Goal: Task Accomplishment & Management: Manage account settings

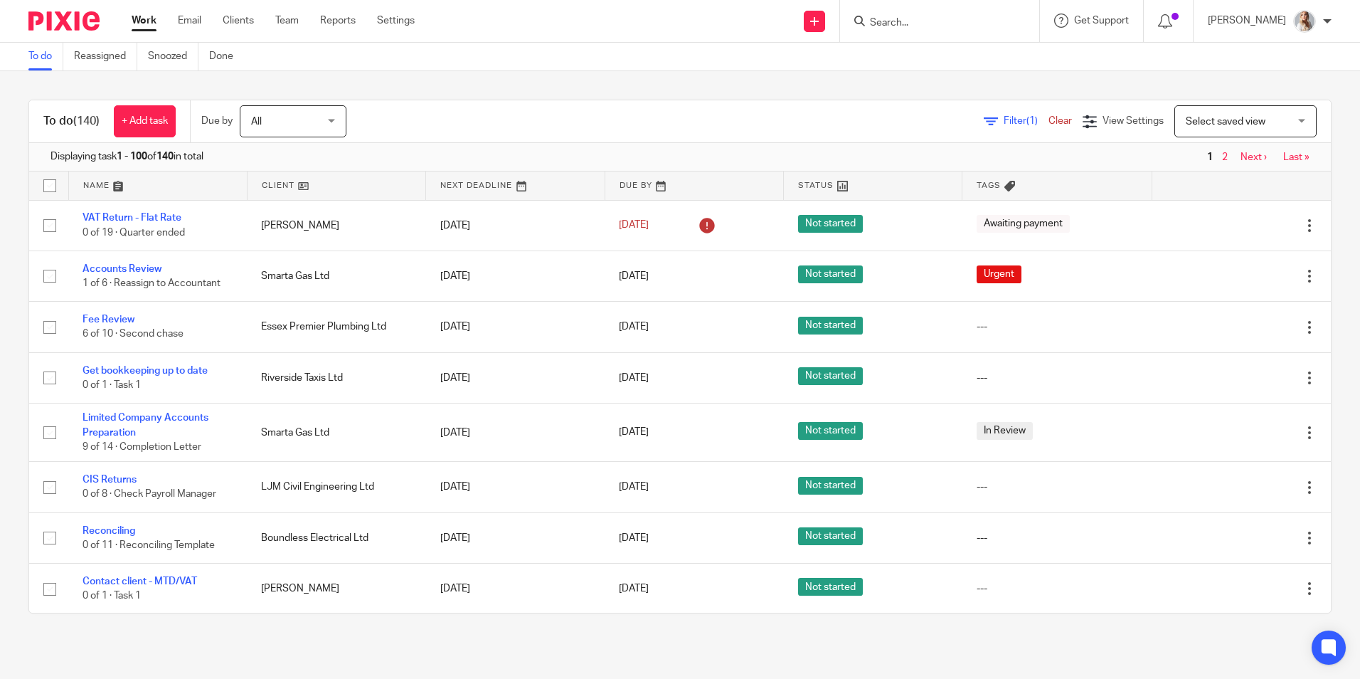
scroll to position [569, 0]
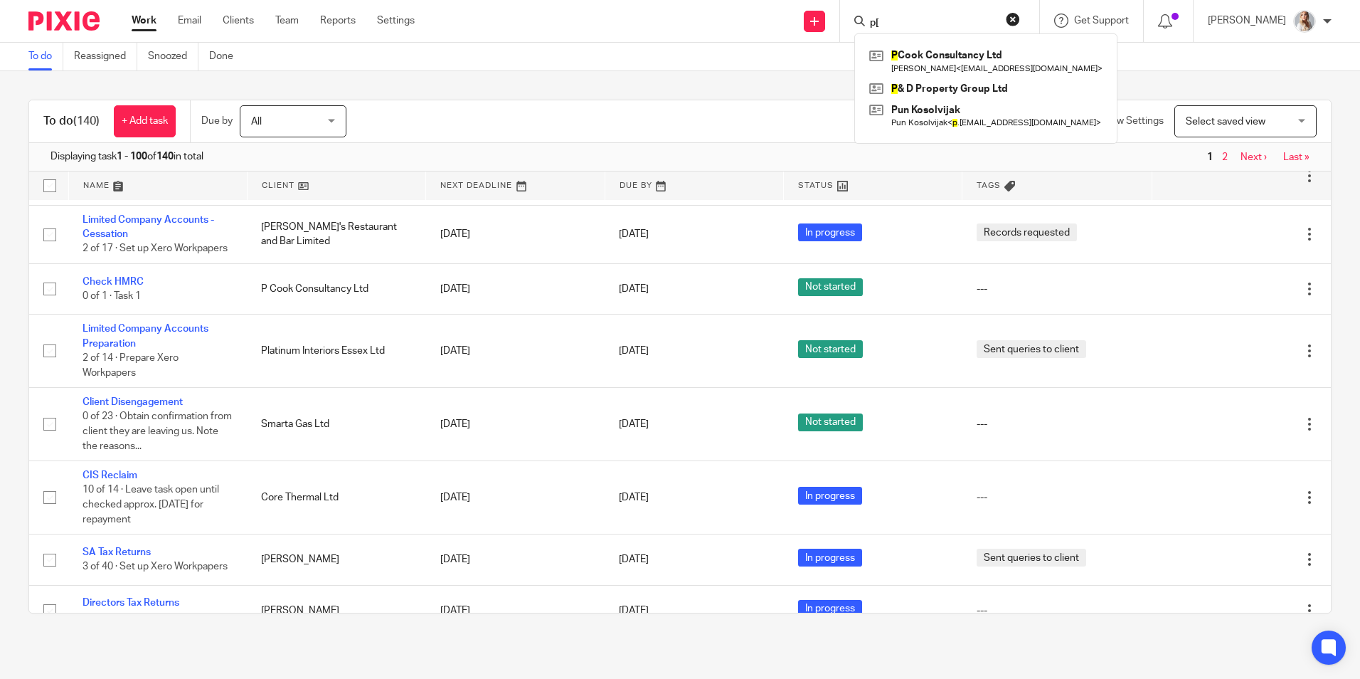
type input "p"
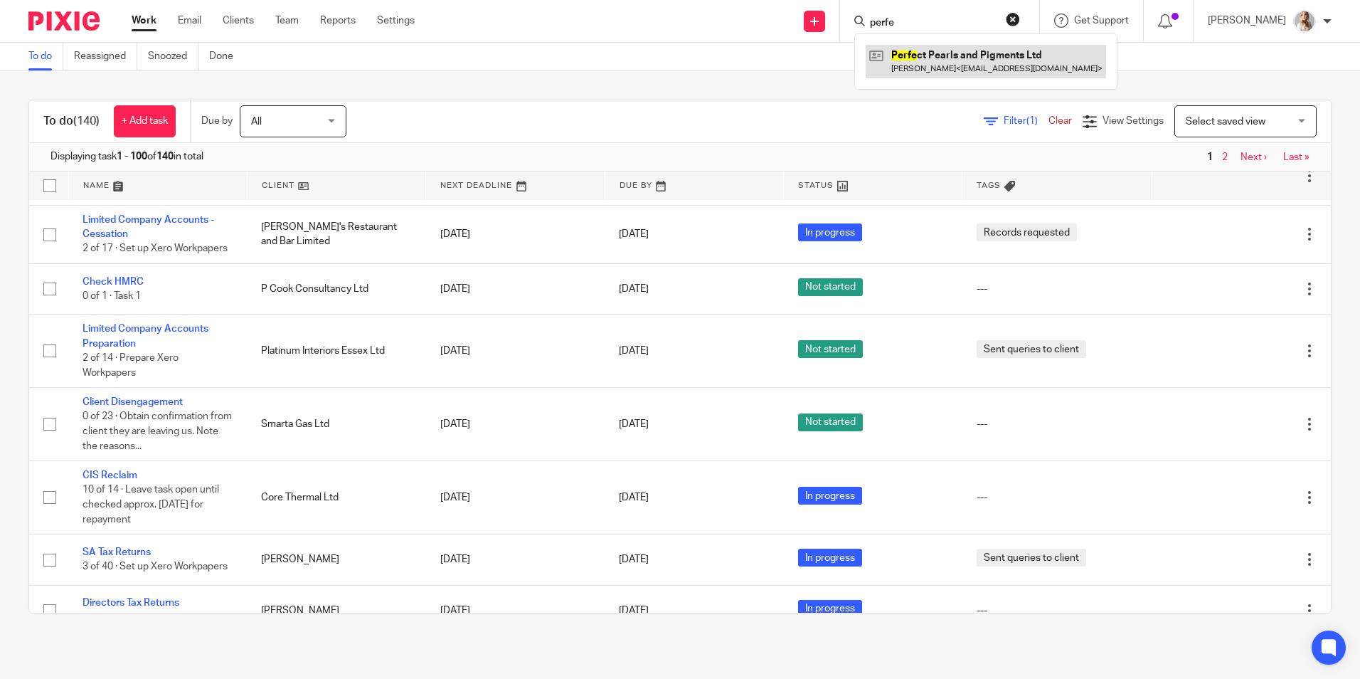
type input "perfe"
click at [980, 62] on link at bounding box center [986, 61] width 240 height 33
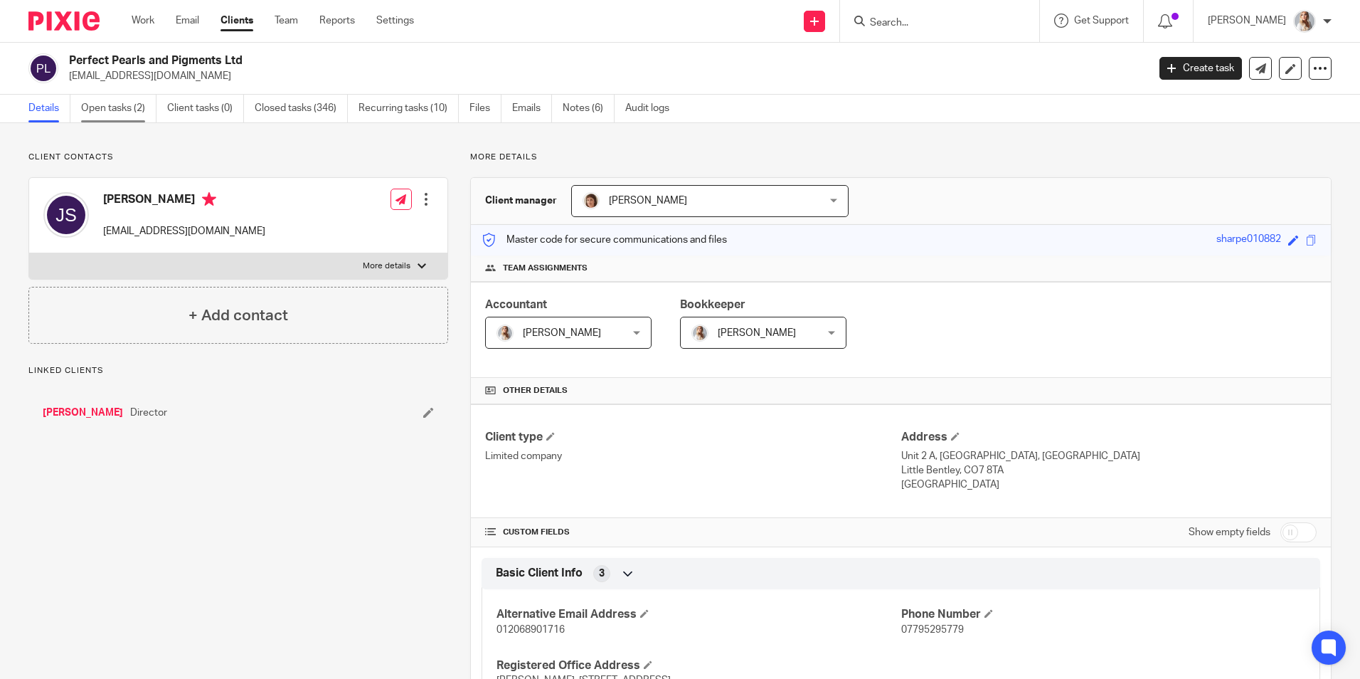
click at [106, 105] on link "Open tasks (2)" at bounding box center [118, 109] width 75 height 28
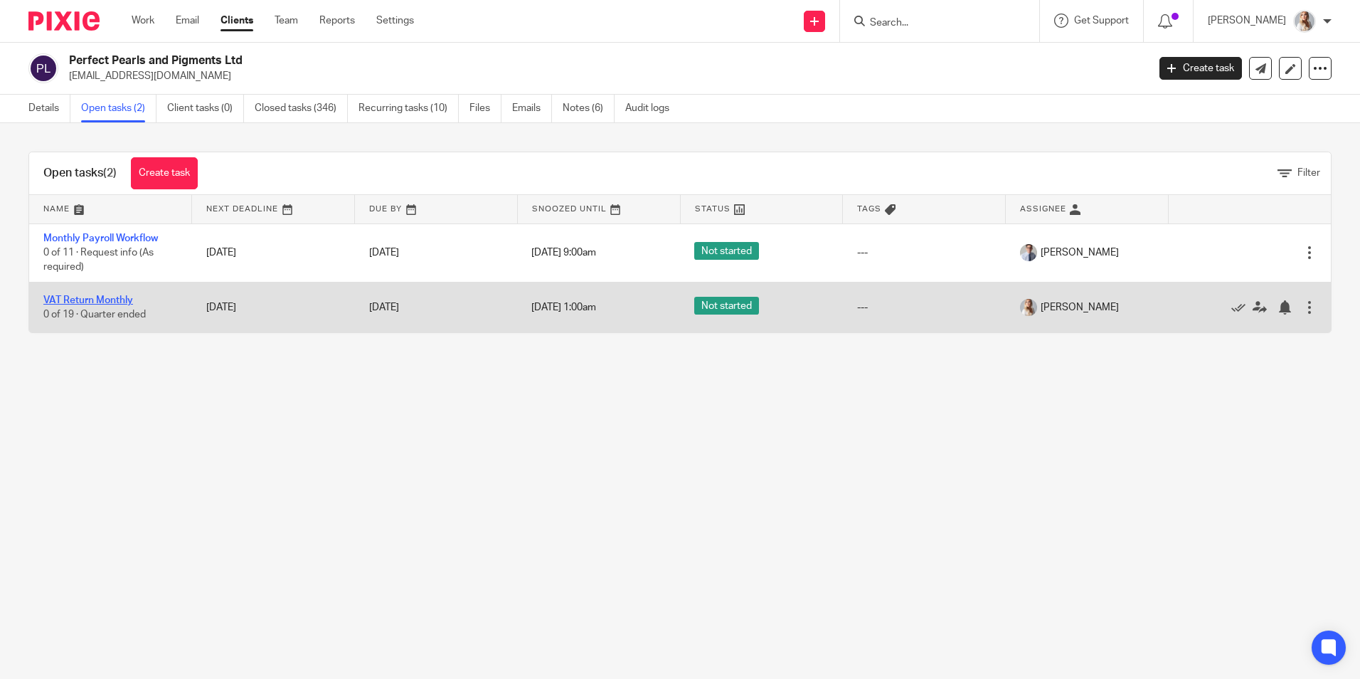
click at [108, 299] on link "VAT Return Monthly" at bounding box center [88, 300] width 90 height 10
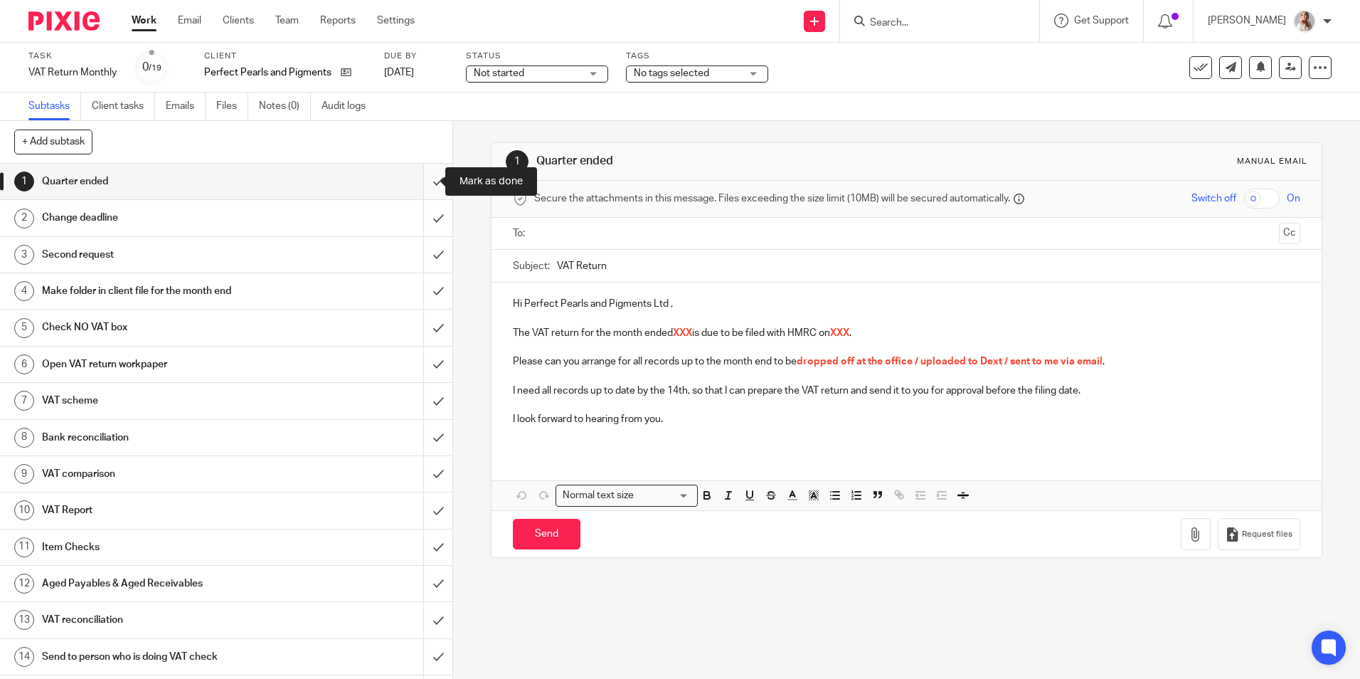
click at [430, 186] on input "submit" at bounding box center [226, 182] width 453 height 36
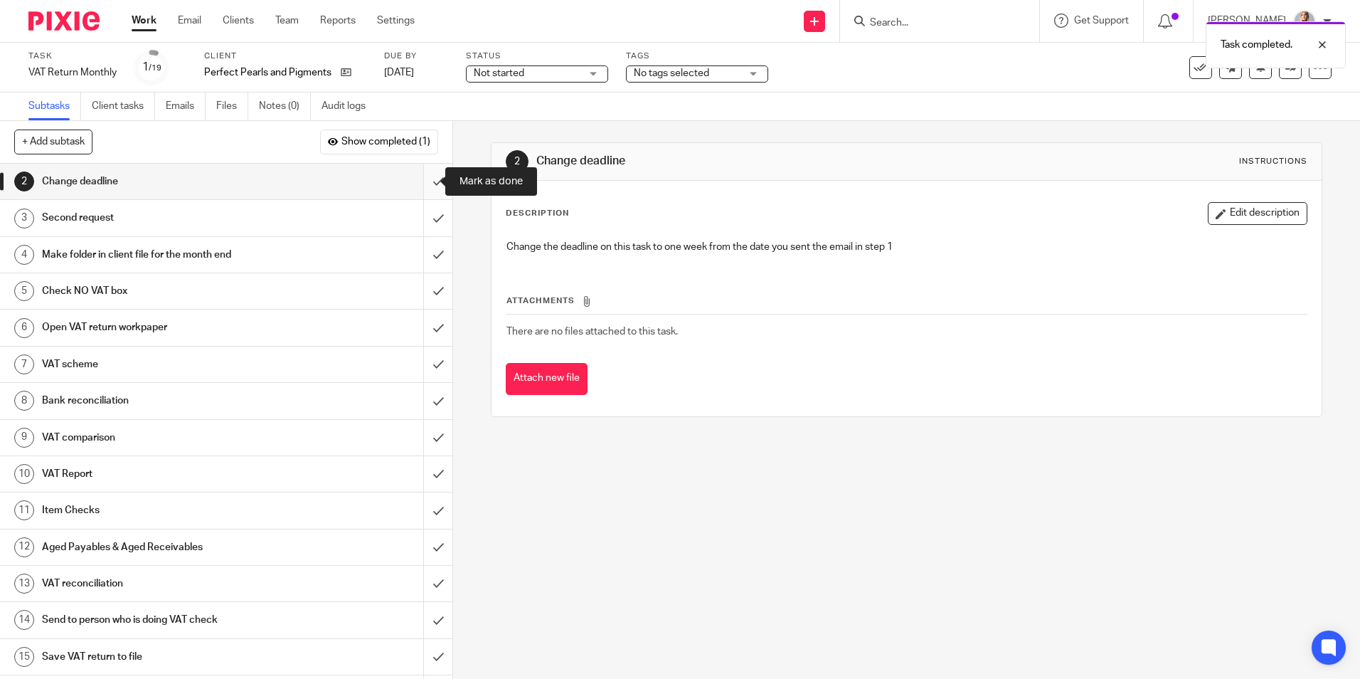
click at [422, 183] on input "submit" at bounding box center [226, 182] width 453 height 36
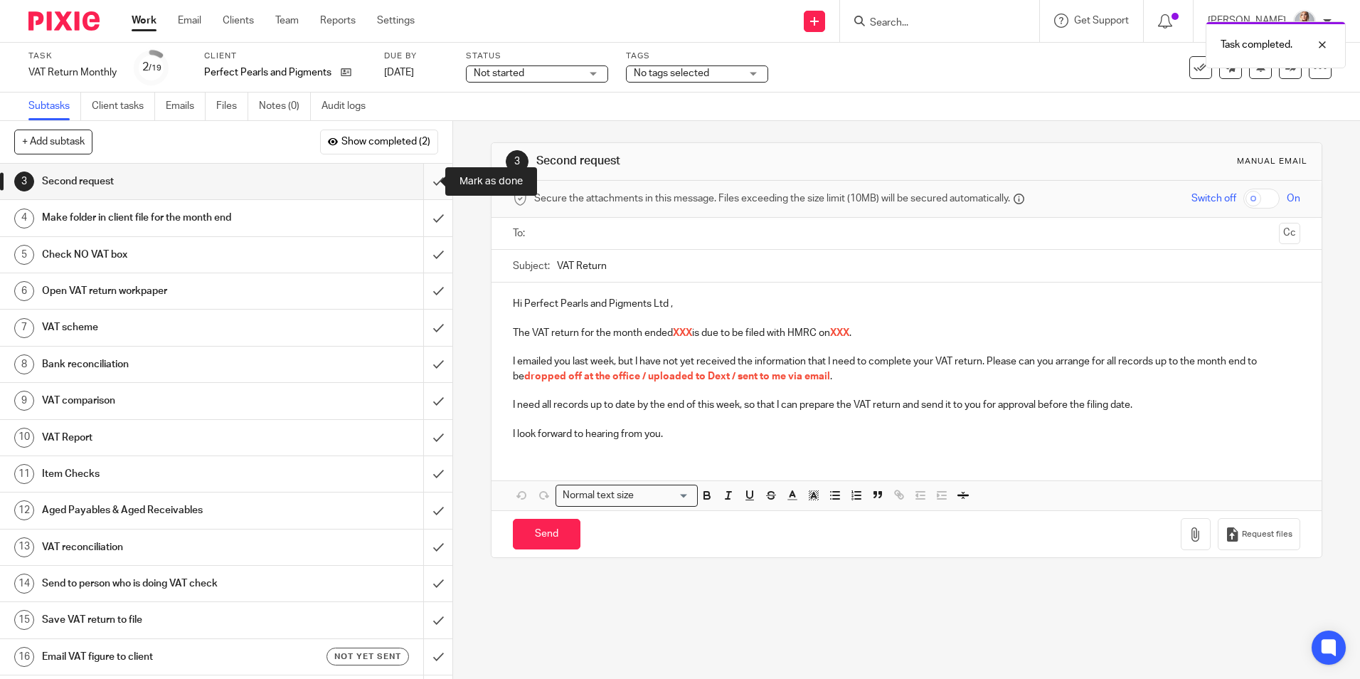
click at [422, 182] on input "submit" at bounding box center [226, 182] width 453 height 36
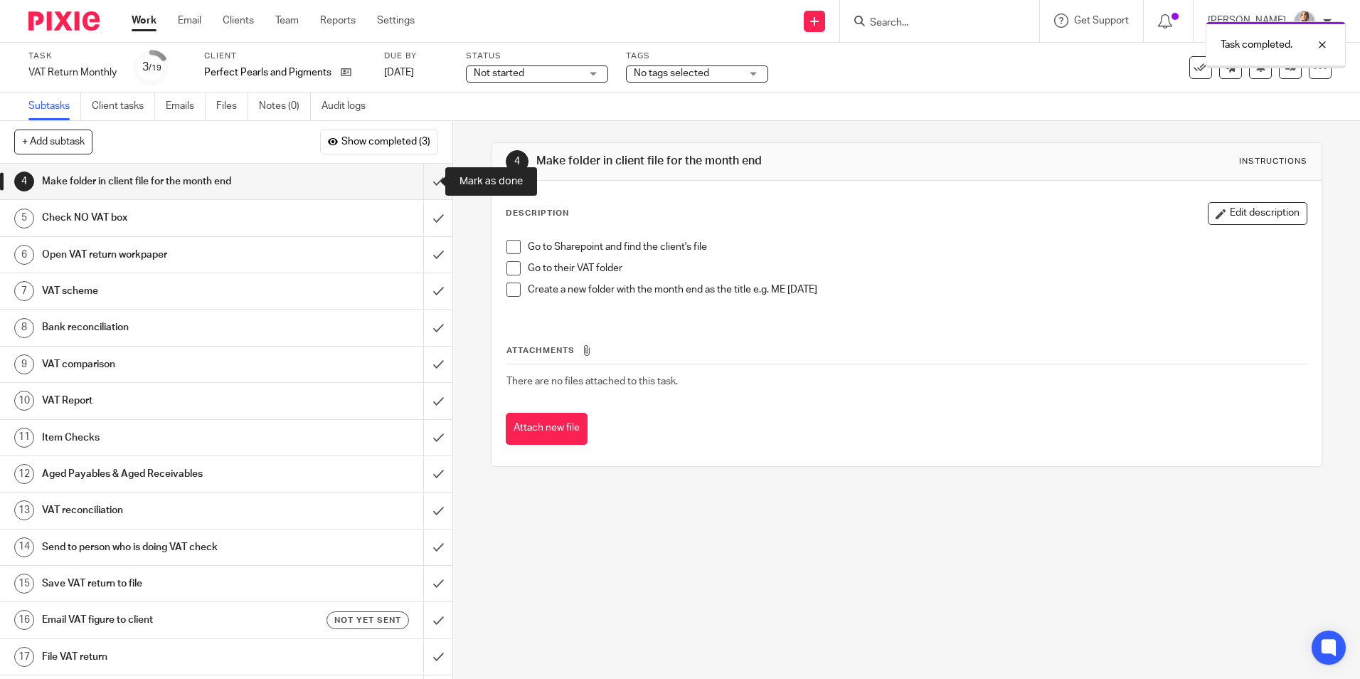
click at [422, 182] on input "submit" at bounding box center [226, 182] width 453 height 36
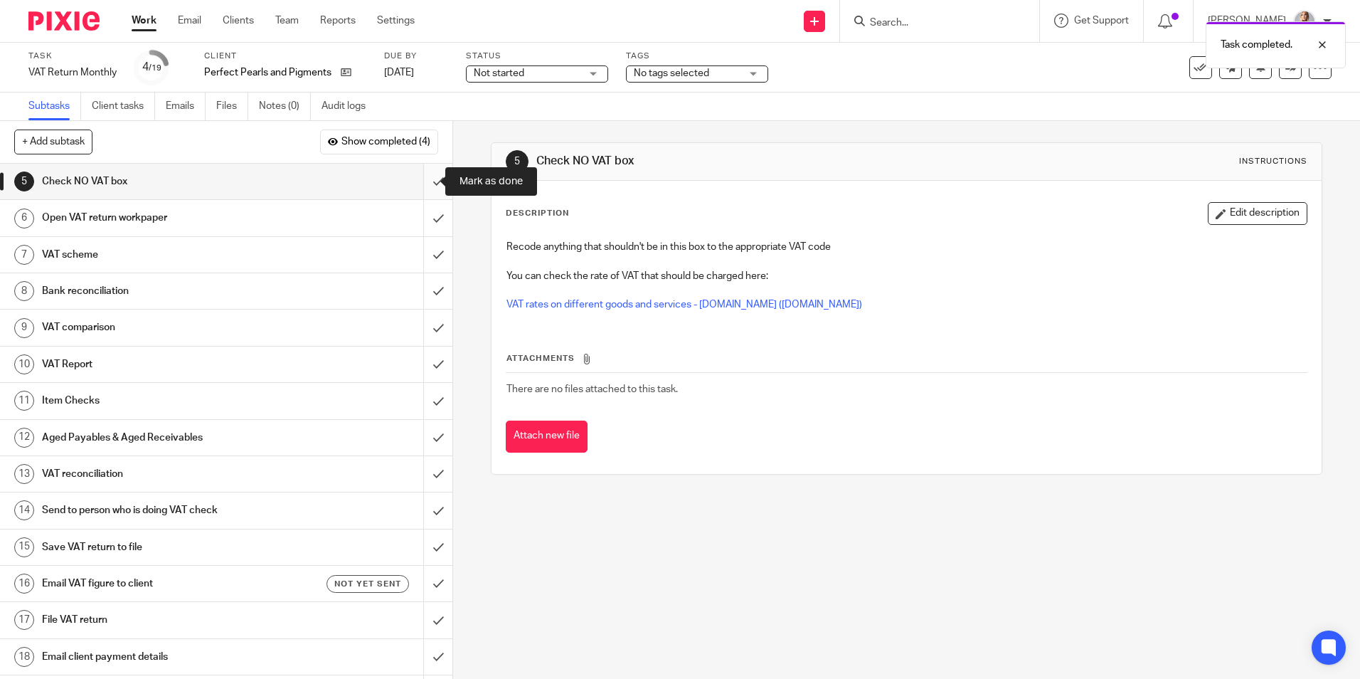
click at [427, 185] on input "submit" at bounding box center [226, 182] width 453 height 36
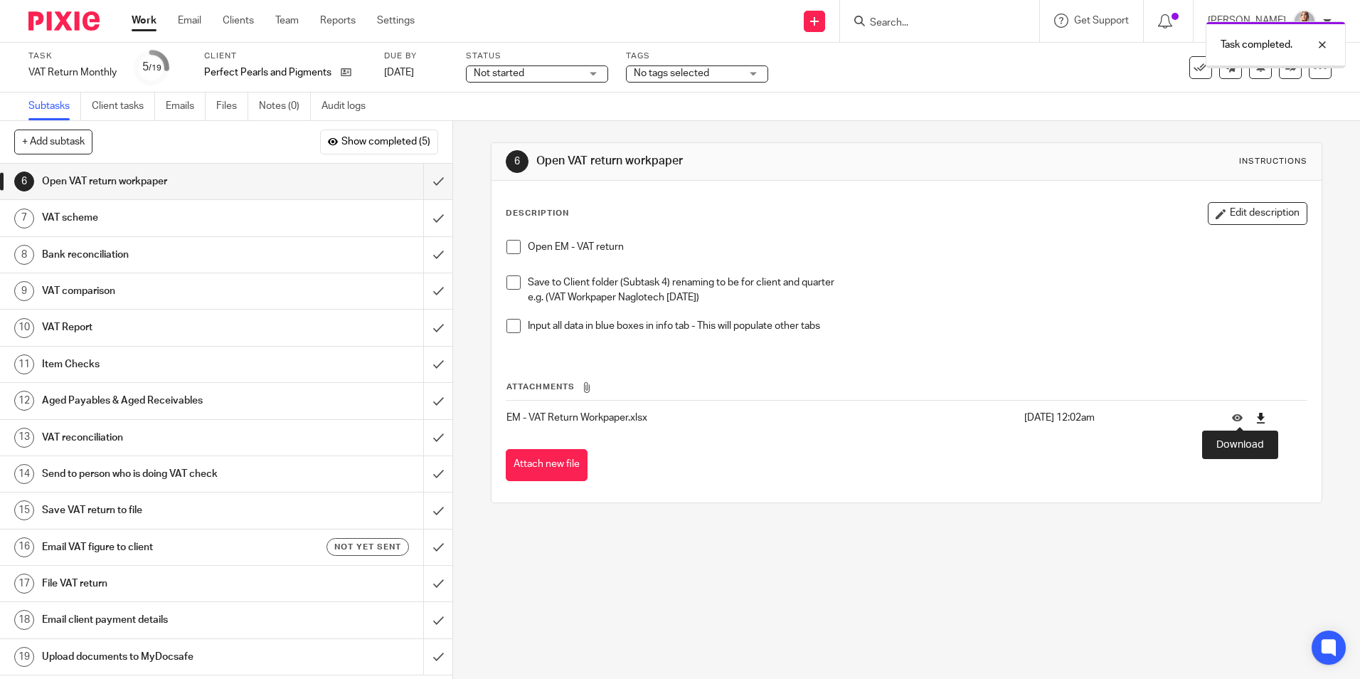
click at [1256, 417] on icon at bounding box center [1261, 418] width 11 height 11
click at [1256, 418] on icon at bounding box center [1261, 418] width 11 height 11
click at [1256, 420] on icon at bounding box center [1261, 418] width 11 height 11
click at [135, 23] on link "Work" at bounding box center [144, 21] width 25 height 14
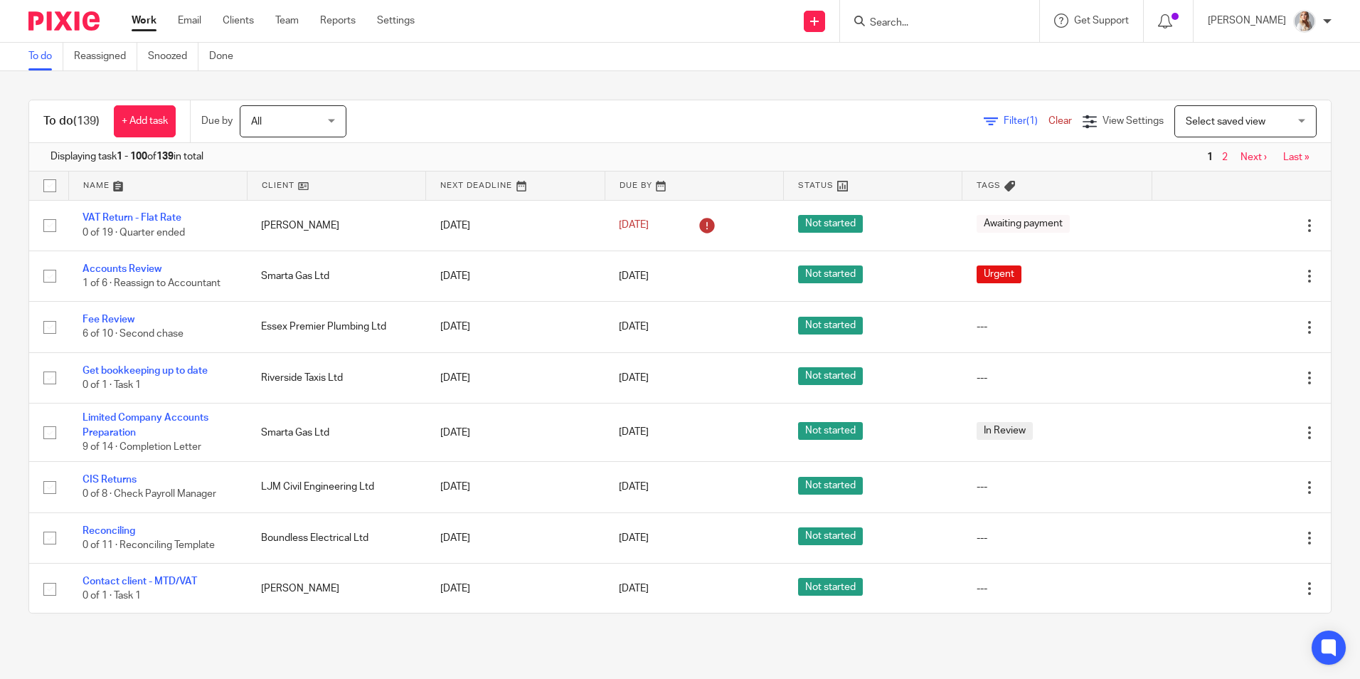
click at [923, 23] on input "Search" at bounding box center [933, 23] width 128 height 13
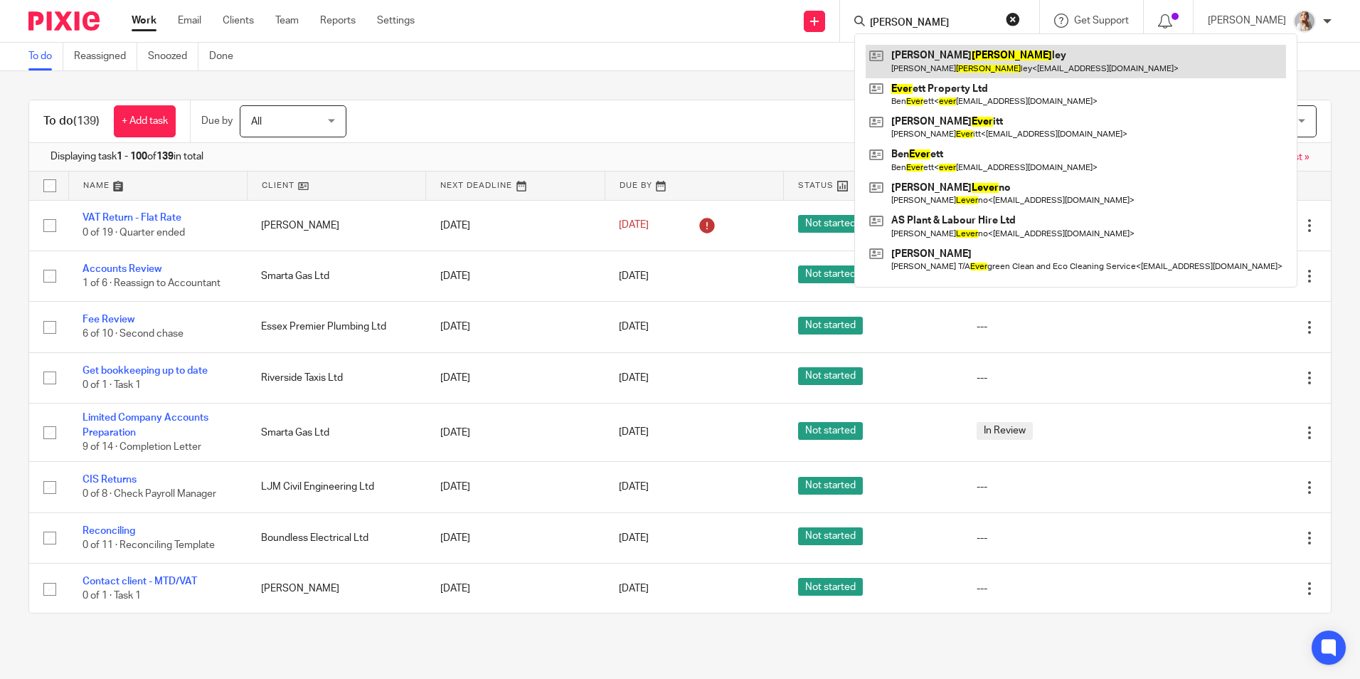
type input "bever"
click at [919, 51] on link at bounding box center [1076, 61] width 420 height 33
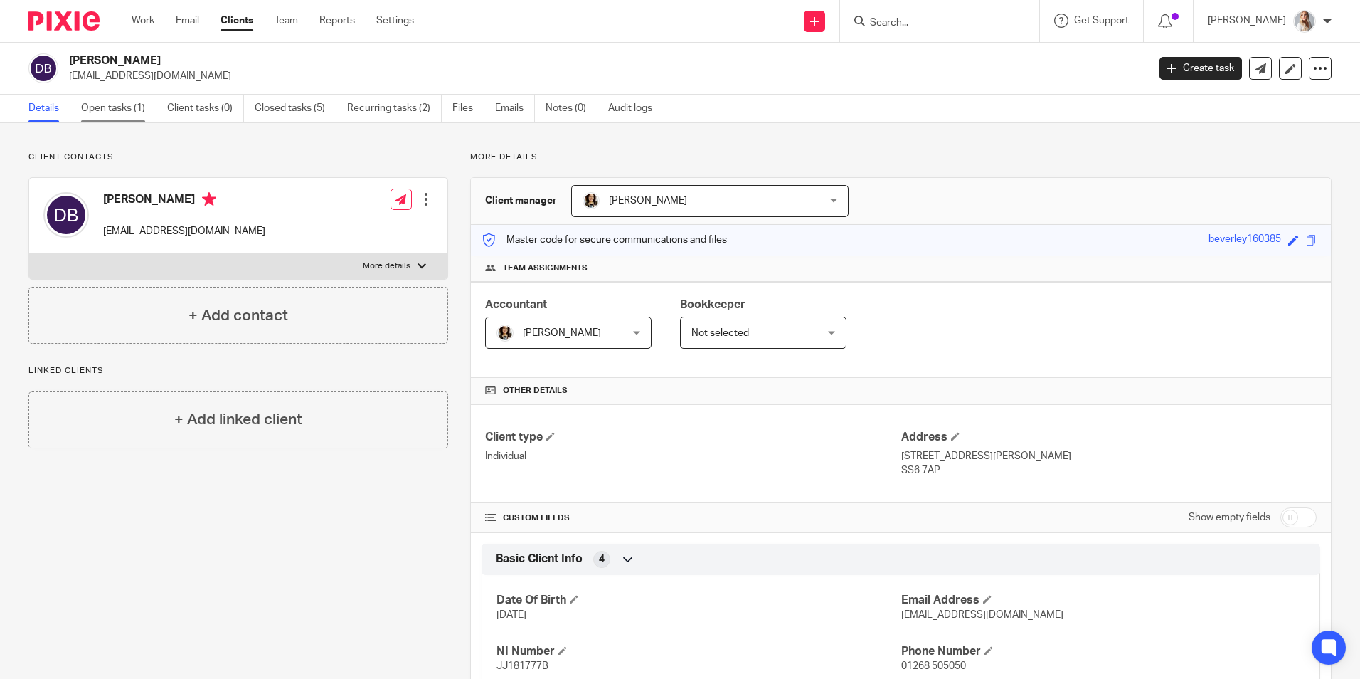
click at [126, 108] on link "Open tasks (1)" at bounding box center [118, 109] width 75 height 28
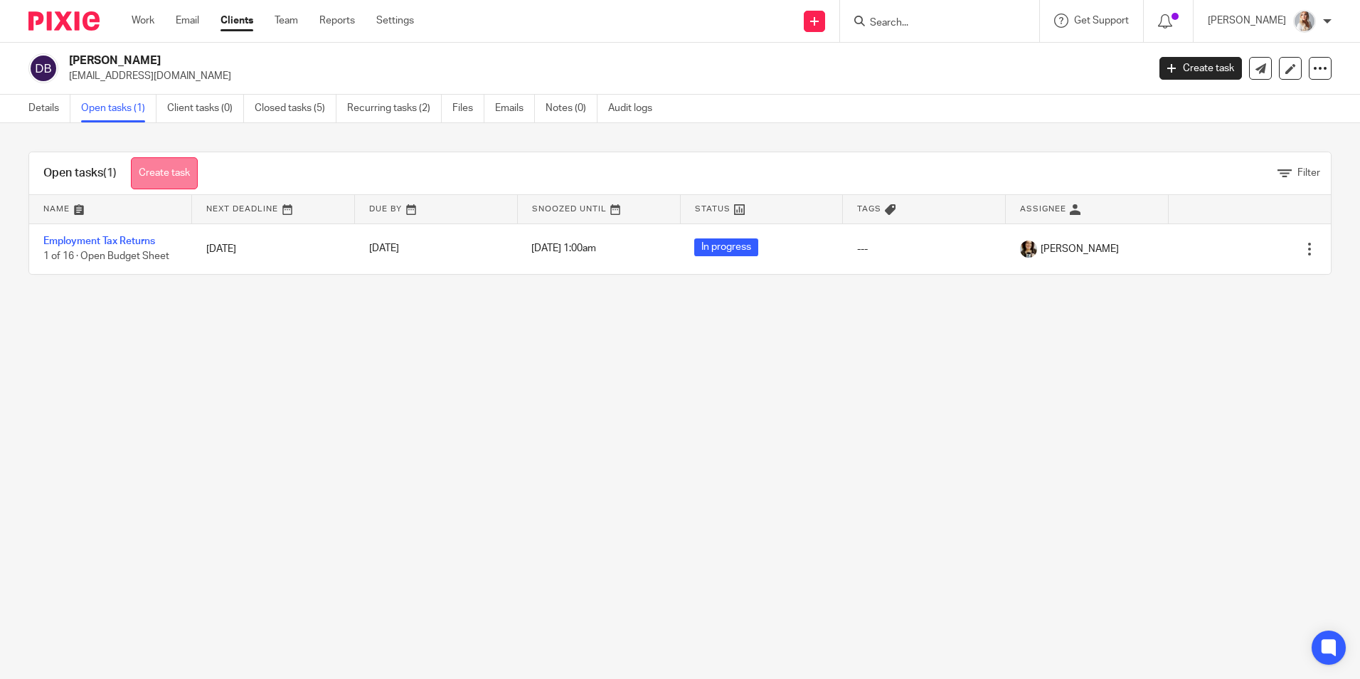
click at [152, 171] on link "Create task" at bounding box center [164, 173] width 67 height 32
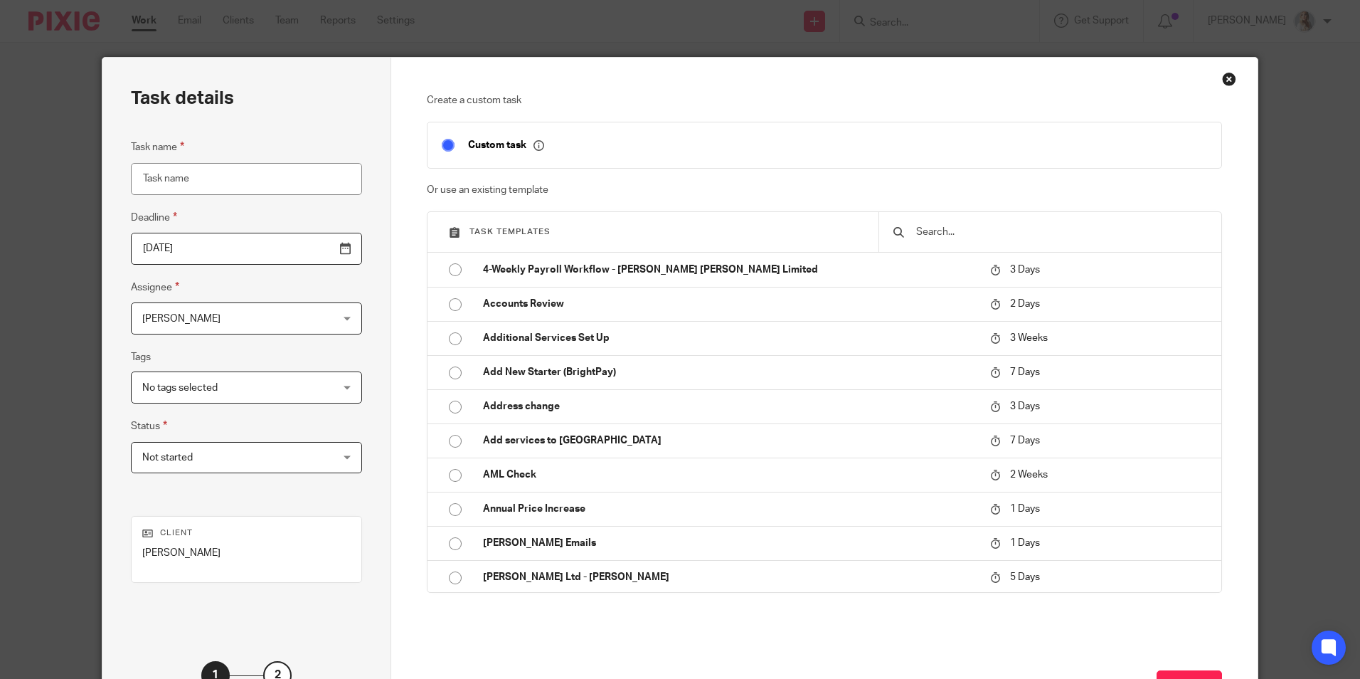
click at [943, 229] on input "text" at bounding box center [1061, 232] width 292 height 16
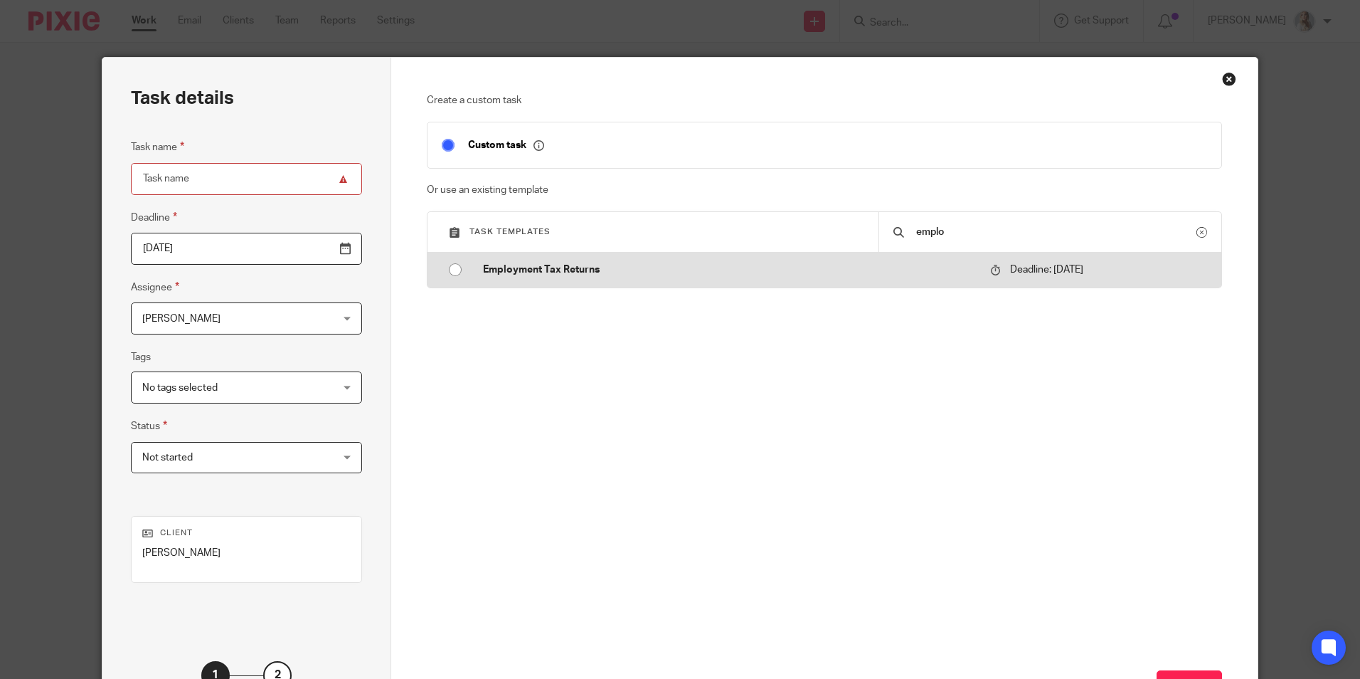
type input "emplo"
click at [840, 282] on td "Employment Tax Returns" at bounding box center [726, 270] width 514 height 34
type input "2026-01-31"
type input "Employment Tax Returns"
checkbox input "false"
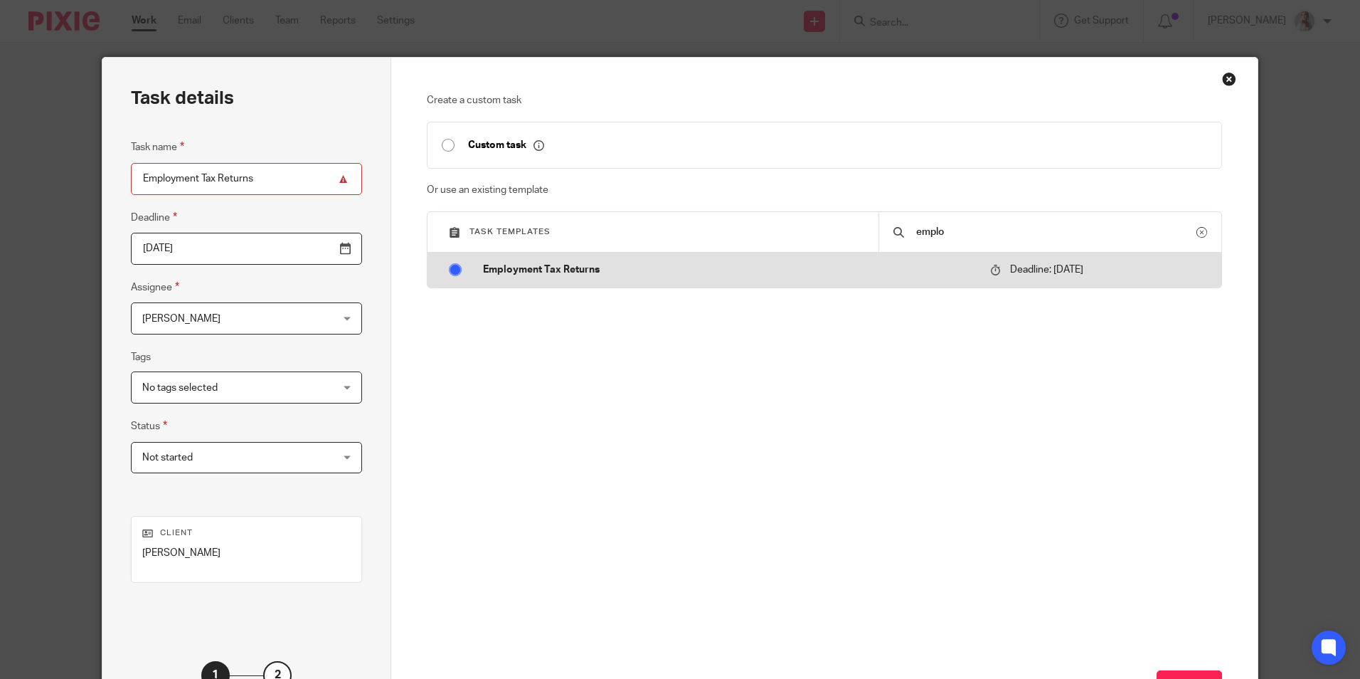
radio input "true"
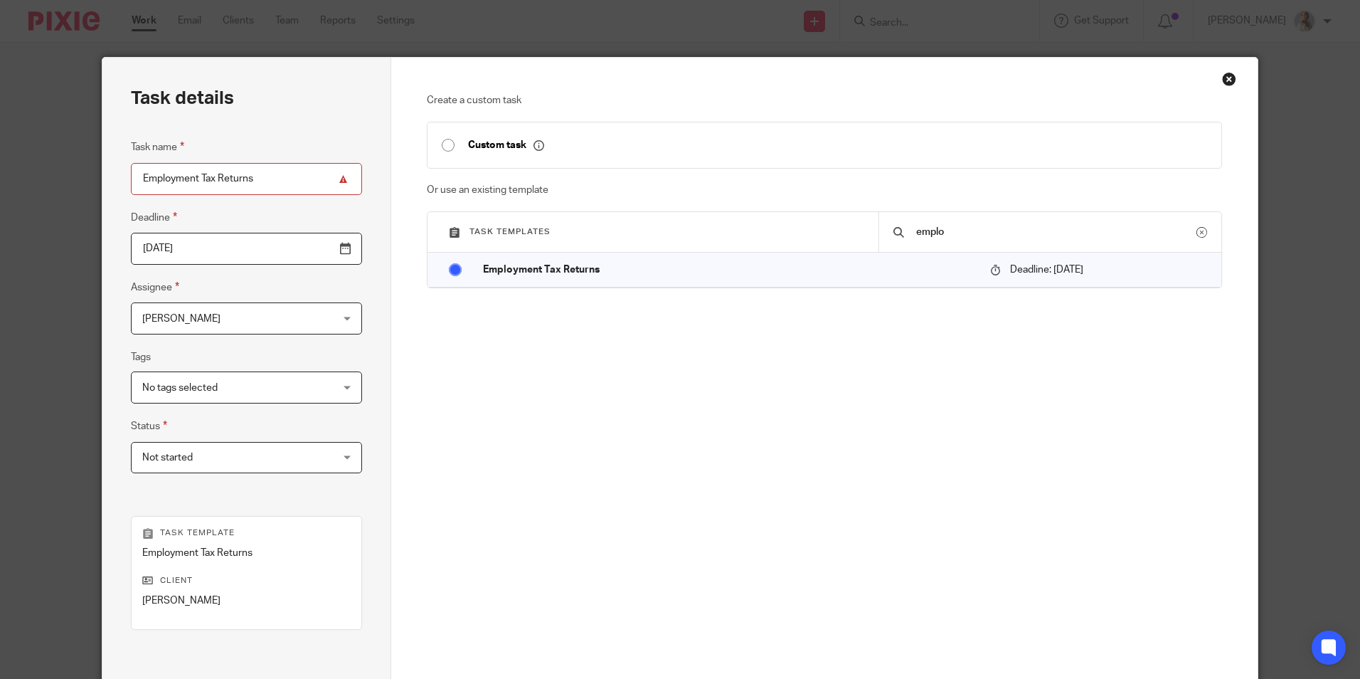
drag, startPoint x: 191, startPoint y: 181, endPoint x: 107, endPoint y: 173, distance: 85.0
click at [114, 178] on div "Task details Task name Employment Tax Returns Deadline 2026-01-31 Assignee Jord…" at bounding box center [246, 421] width 289 height 726
click at [247, 182] on input "Amended Tax Returns" at bounding box center [246, 179] width 231 height 32
type input "Amended Tax Return - 2024"
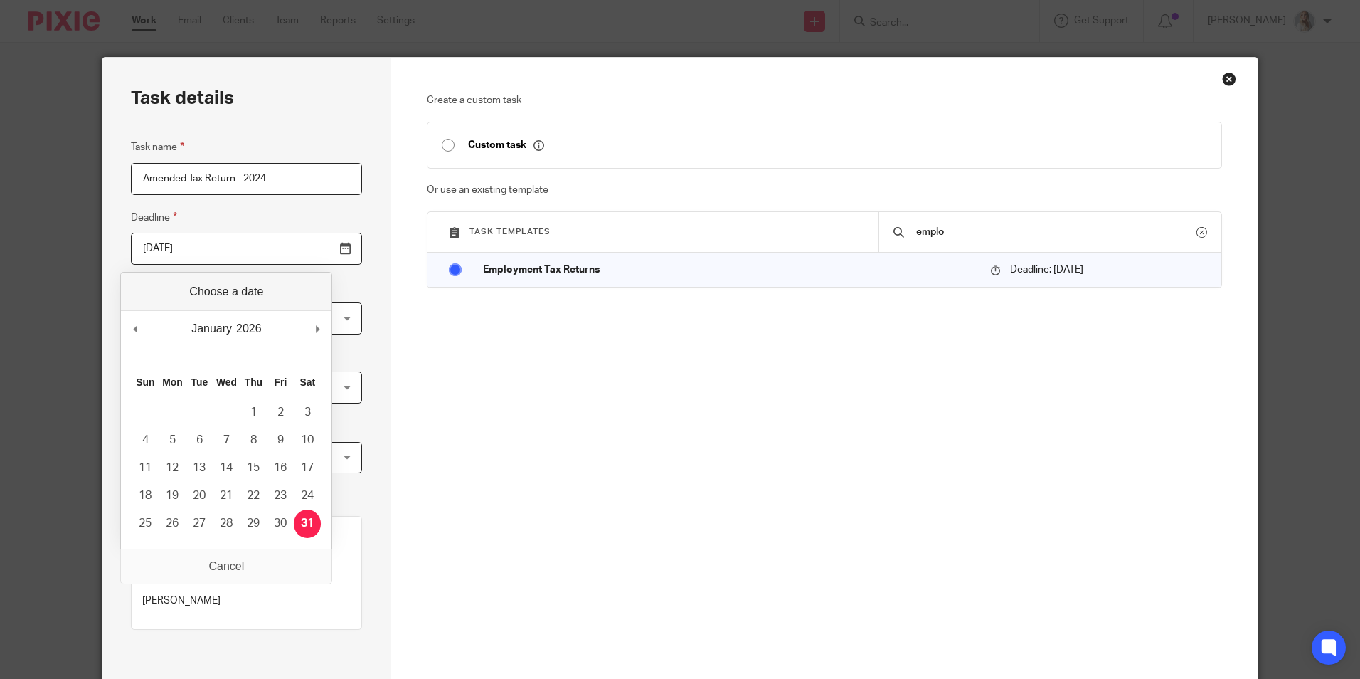
click at [311, 251] on input "2026-01-31" at bounding box center [246, 249] width 231 height 32
type input "2025-08-22"
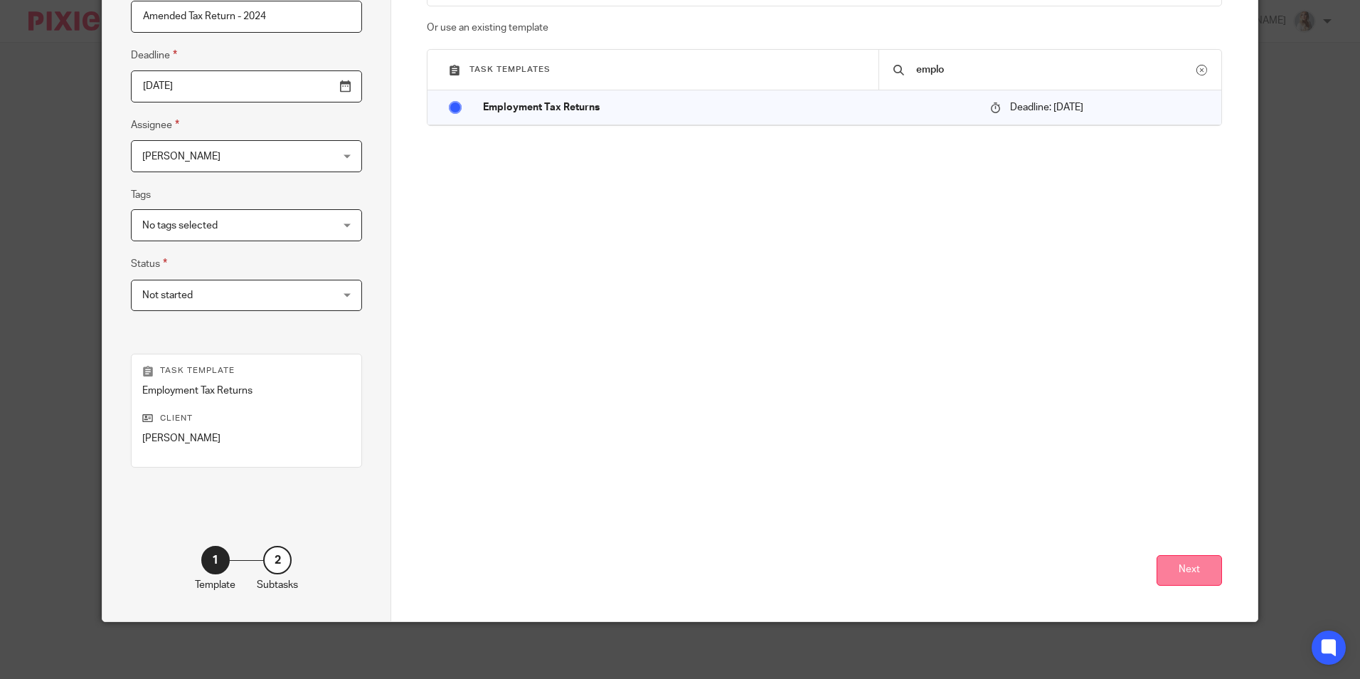
click at [1175, 568] on button "Next" at bounding box center [1189, 570] width 65 height 31
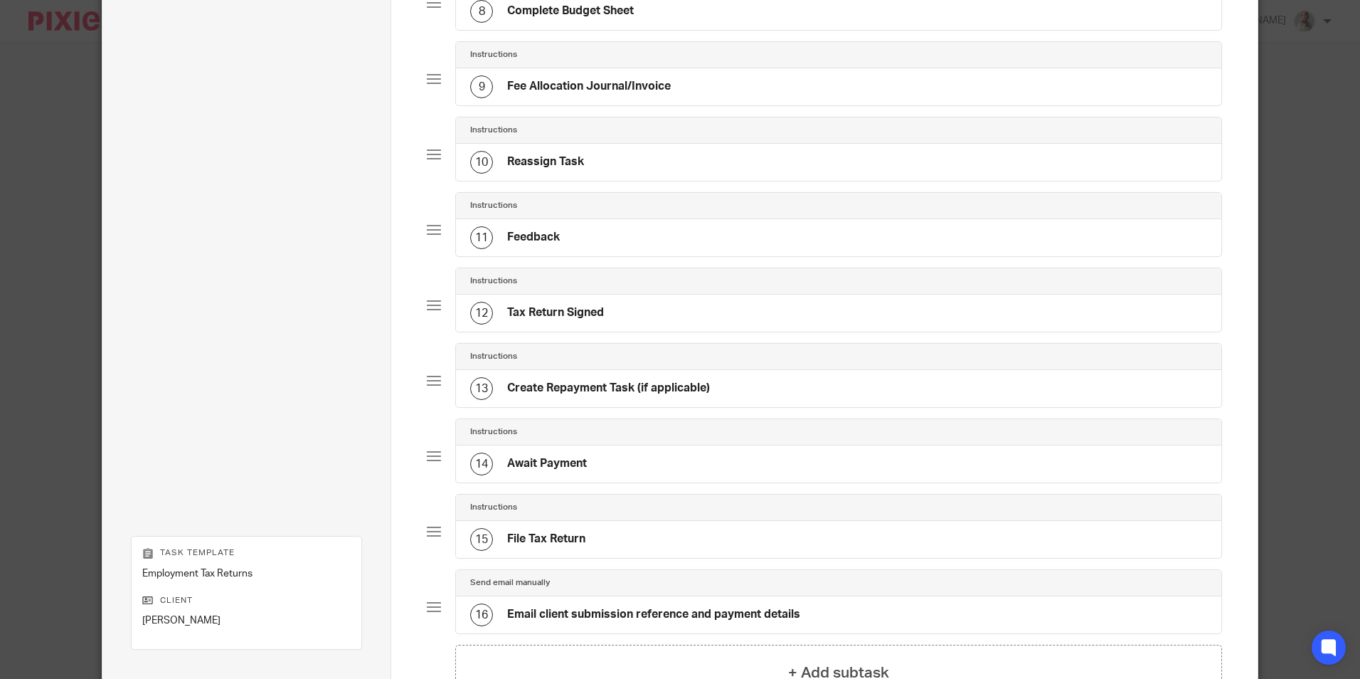
scroll to position [803, 0]
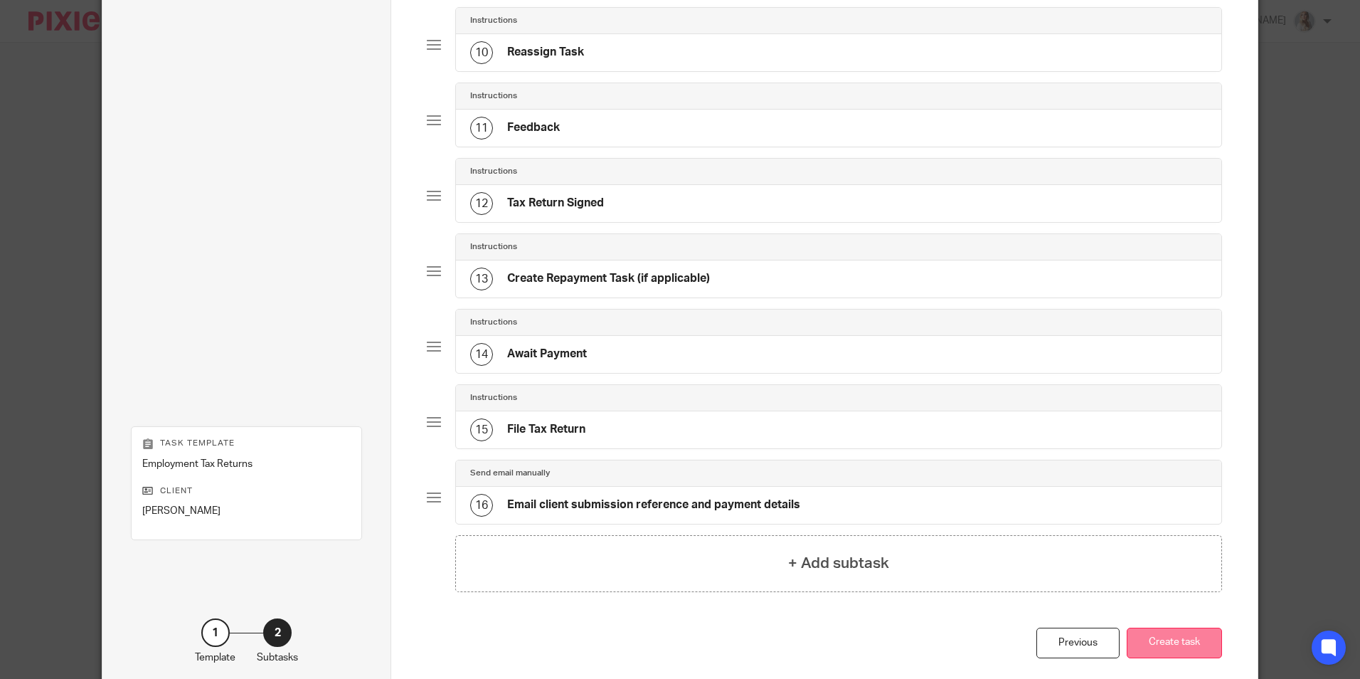
click at [1186, 642] on button "Create task" at bounding box center [1174, 643] width 95 height 31
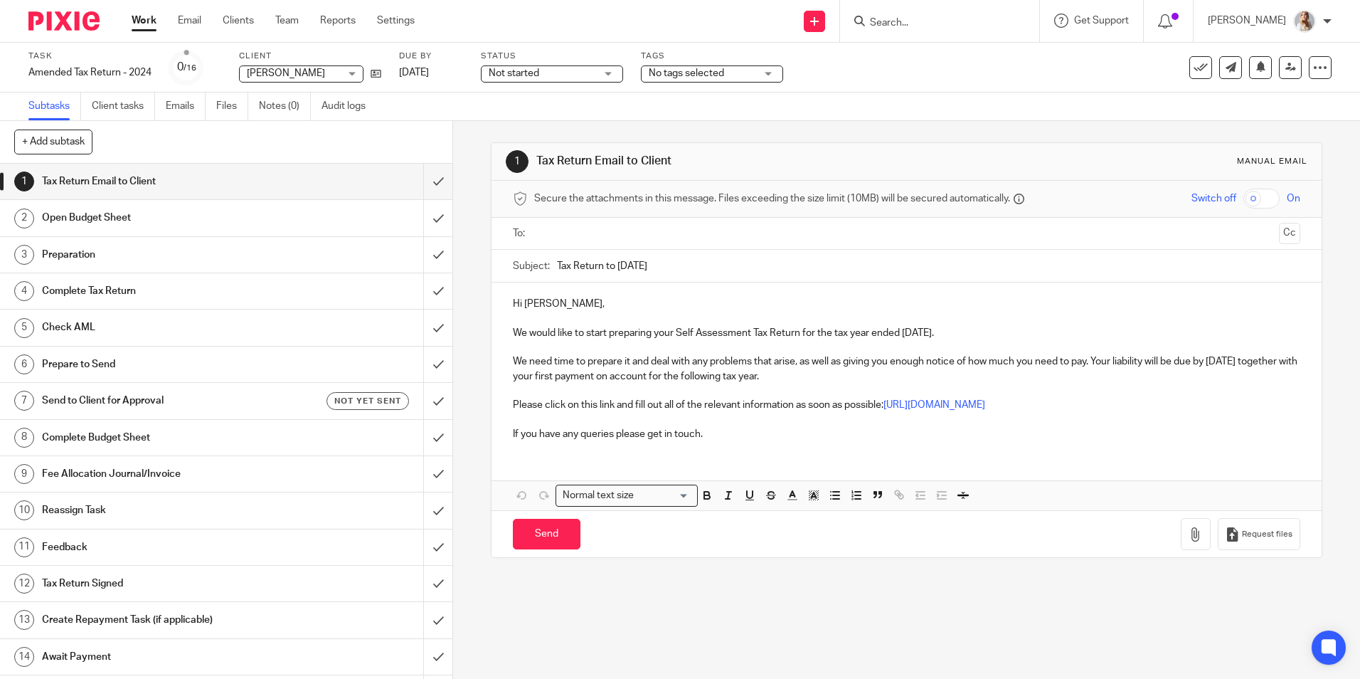
click at [149, 24] on link "Work" at bounding box center [144, 21] width 25 height 14
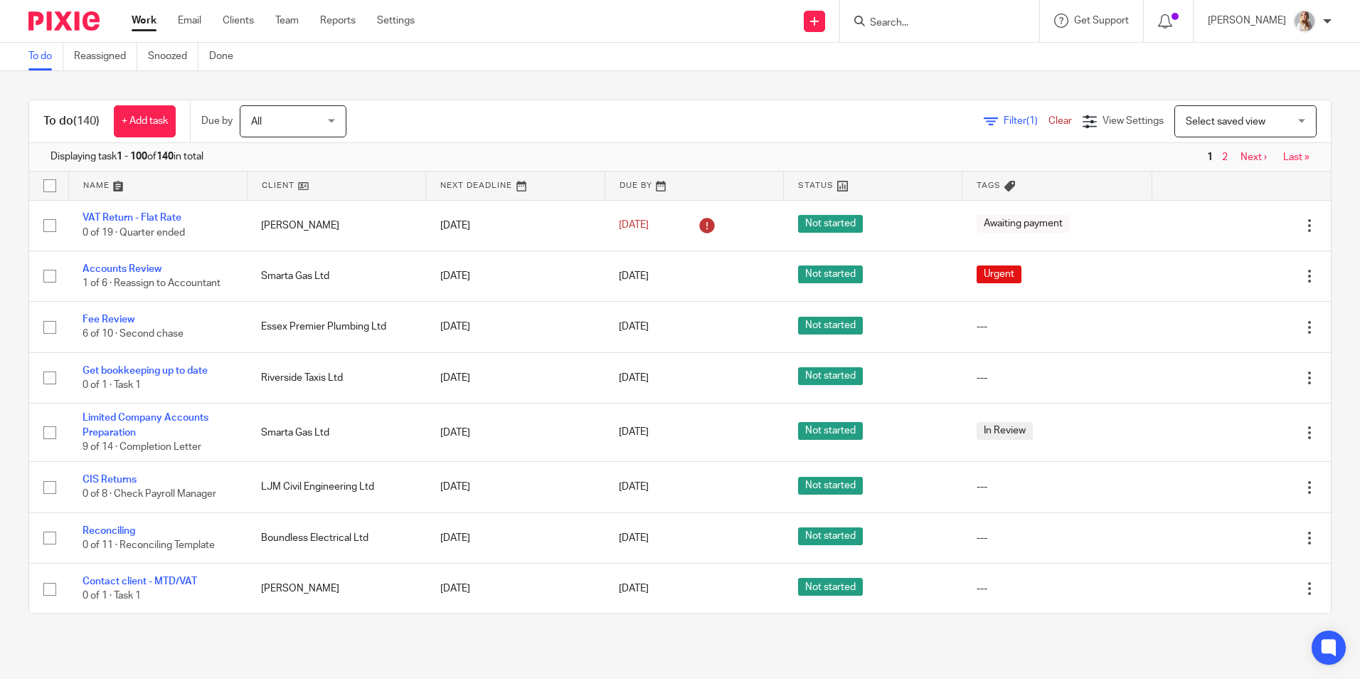
click at [908, 21] on input "Search" at bounding box center [933, 23] width 128 height 13
type input "perfe"
click at [956, 63] on link at bounding box center [986, 61] width 240 height 33
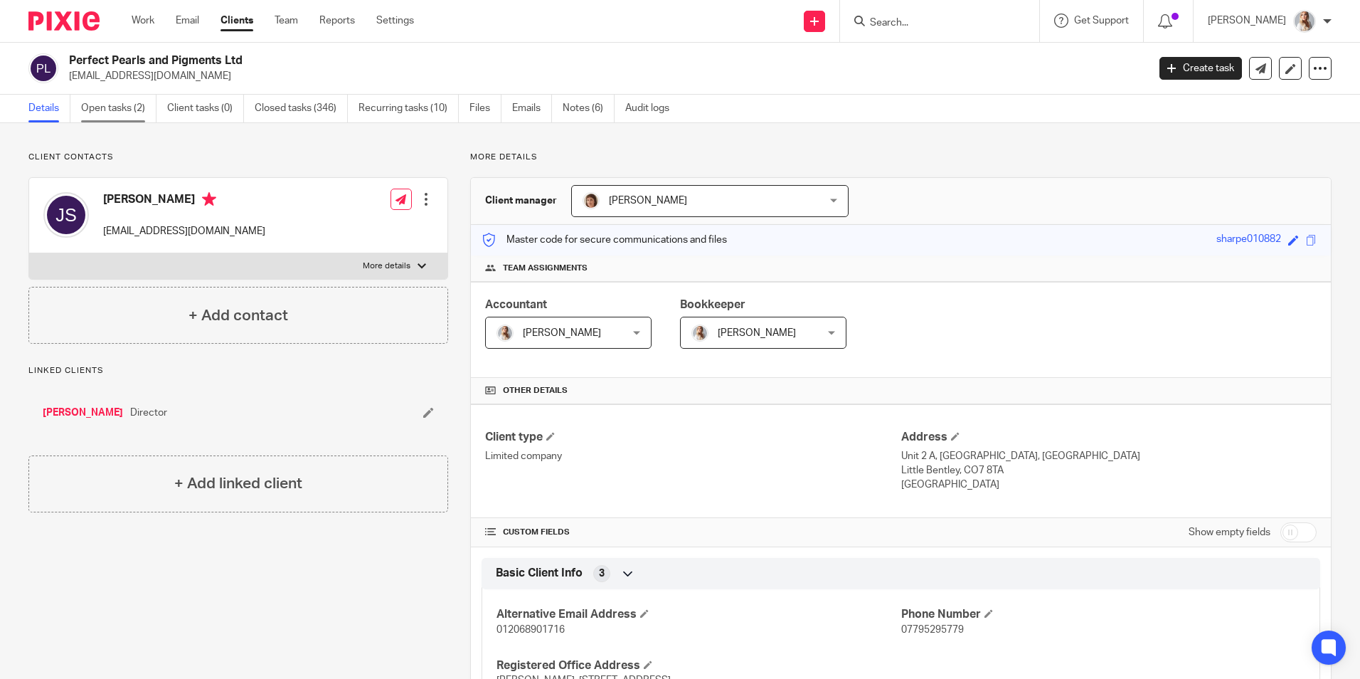
click at [120, 112] on link "Open tasks (2)" at bounding box center [118, 109] width 75 height 28
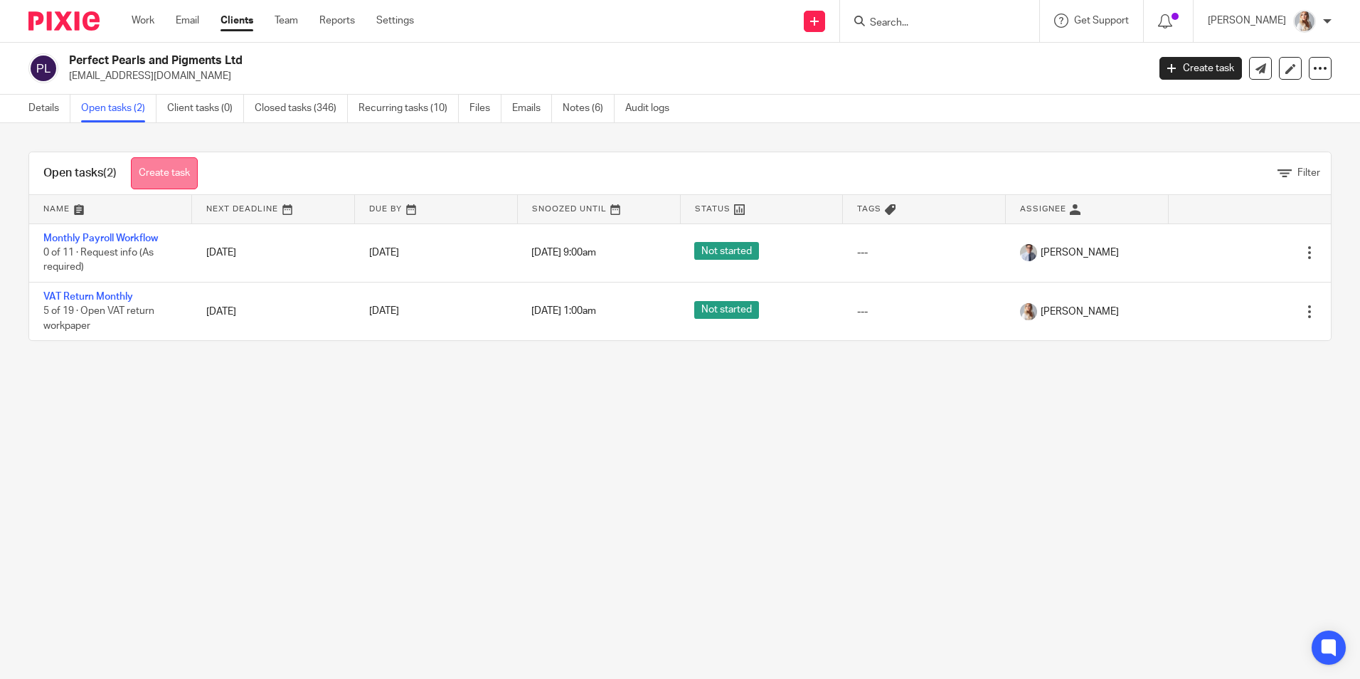
click at [147, 180] on link "Create task" at bounding box center [164, 173] width 67 height 32
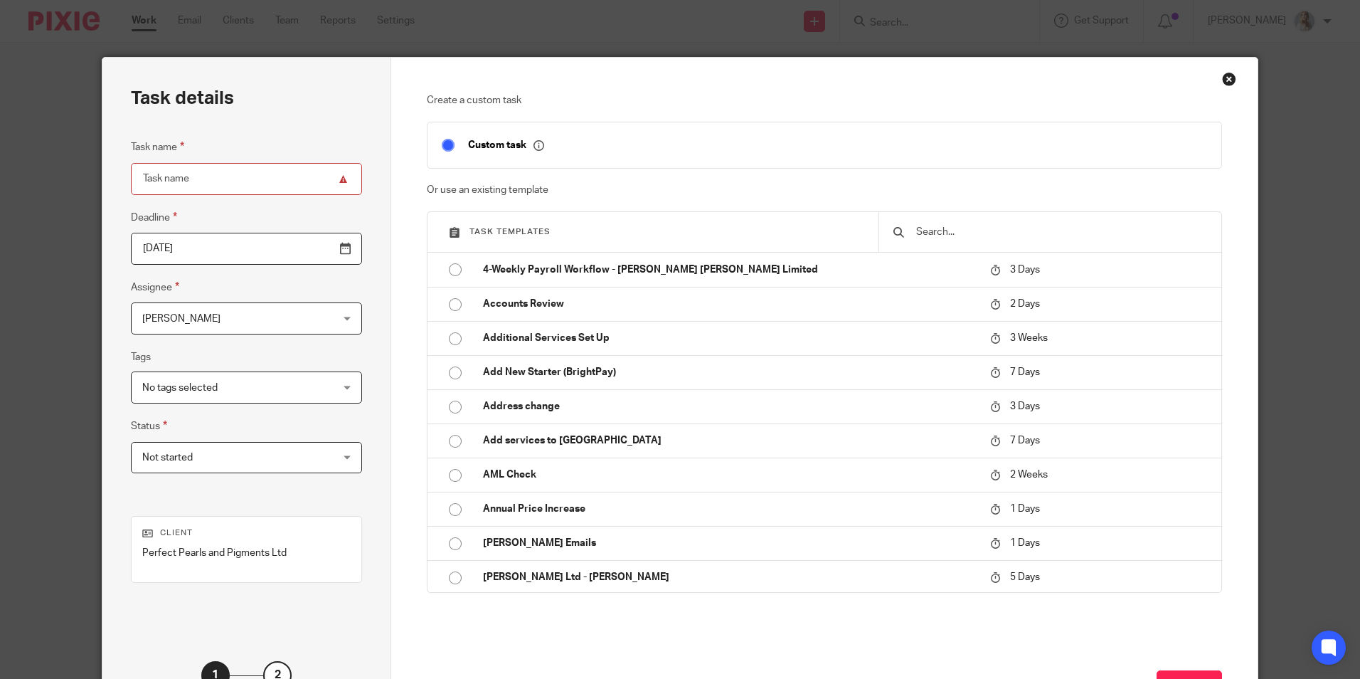
click at [938, 231] on input "text" at bounding box center [1061, 232] width 292 height 16
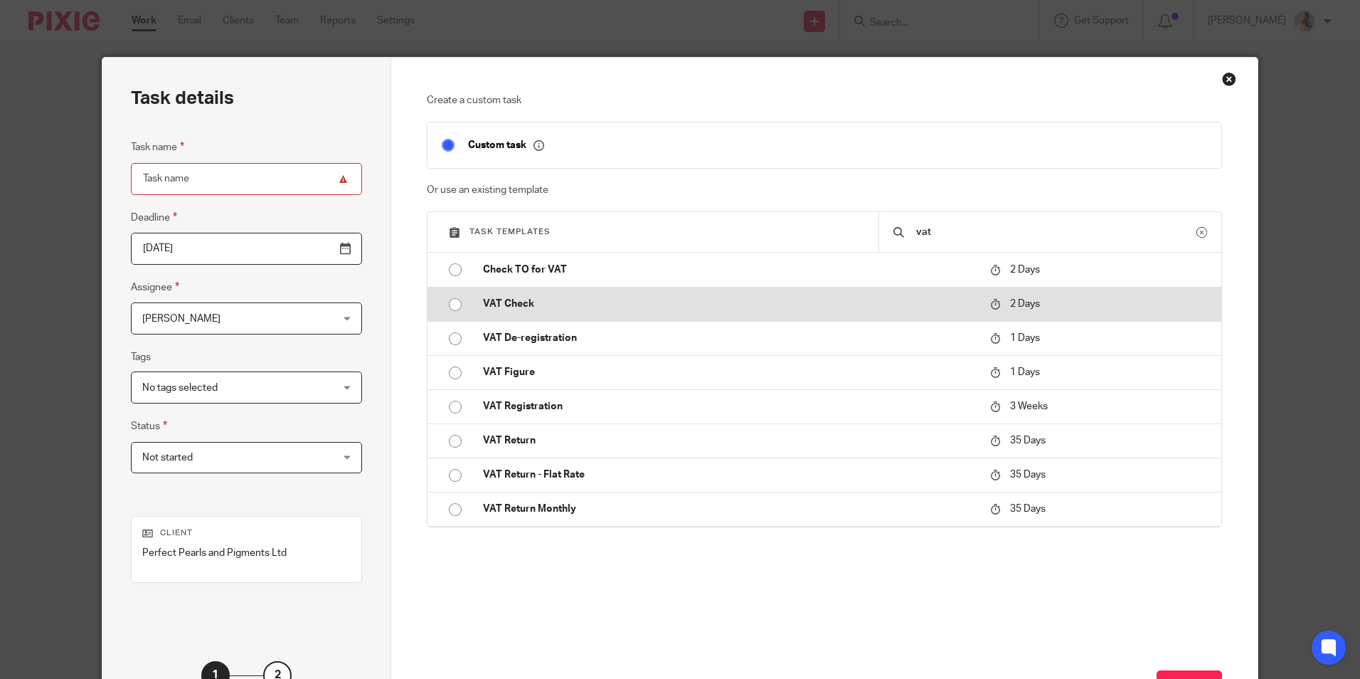
type input "vat"
click at [603, 298] on p "VAT Check" at bounding box center [729, 304] width 493 height 14
type input "2025-08-17"
type input "VAT Check"
checkbox input "false"
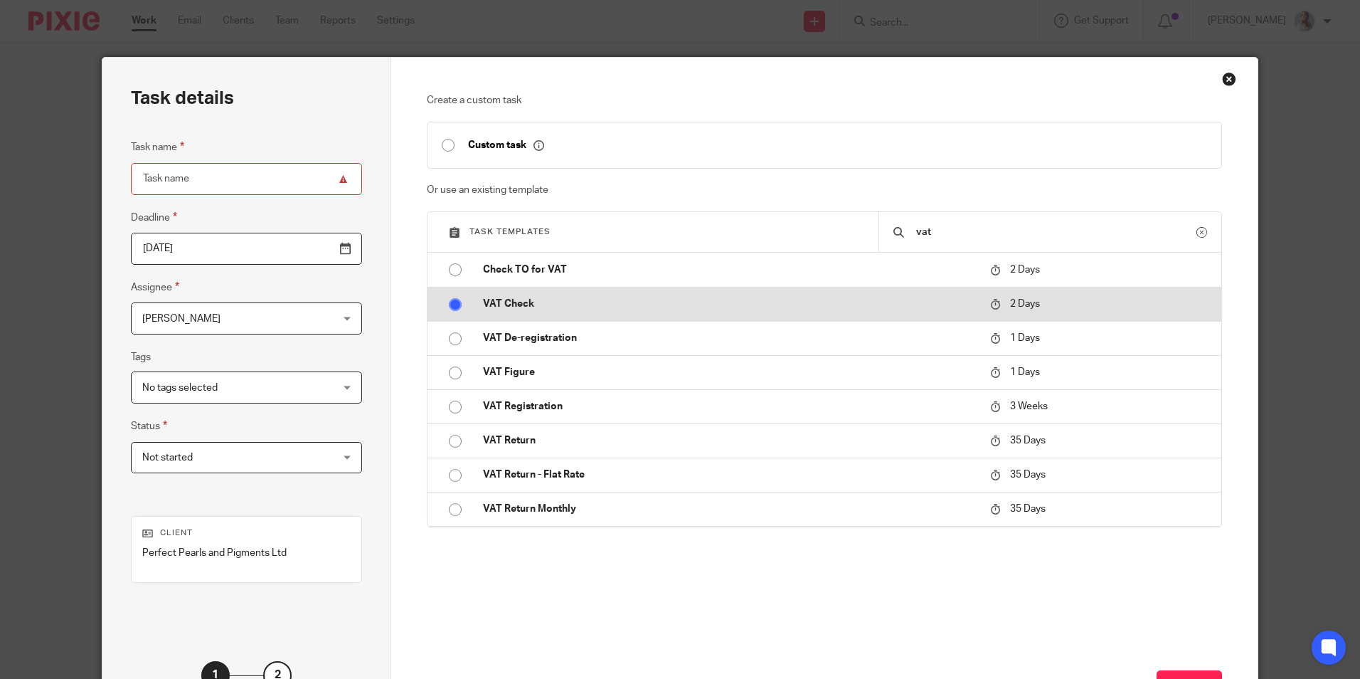
radio input "true"
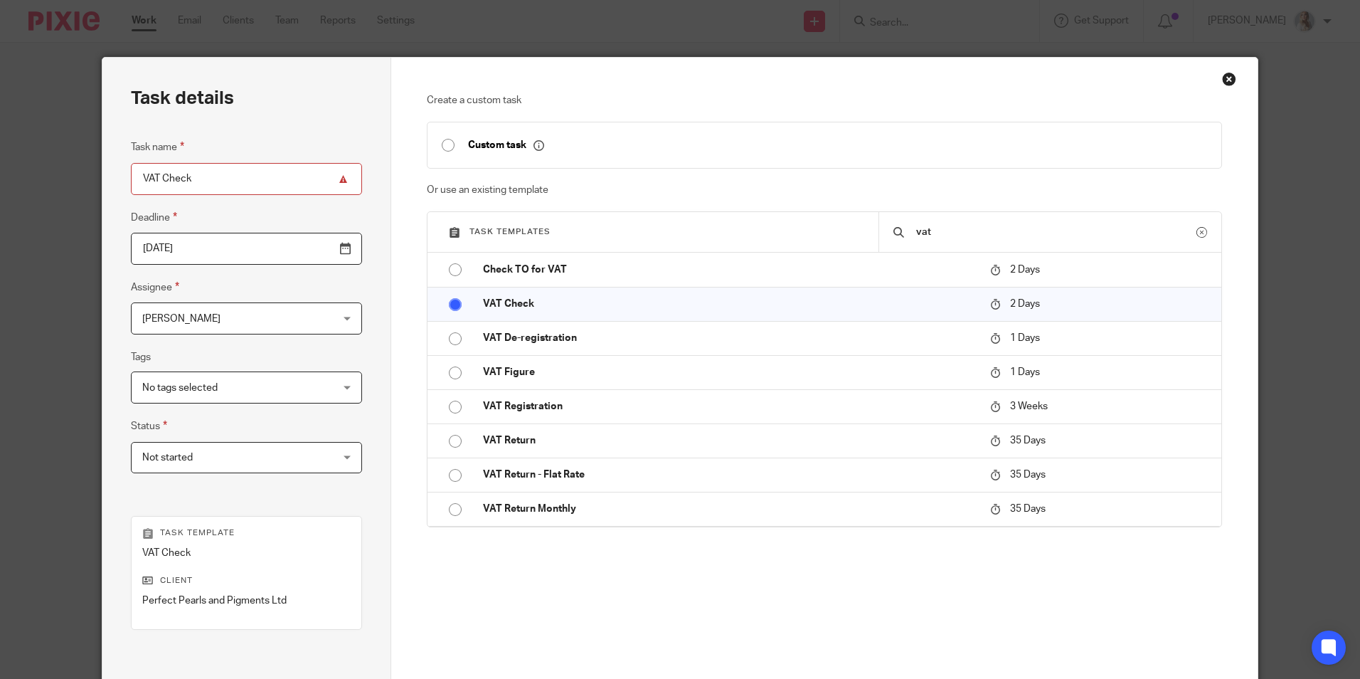
scroll to position [162, 0]
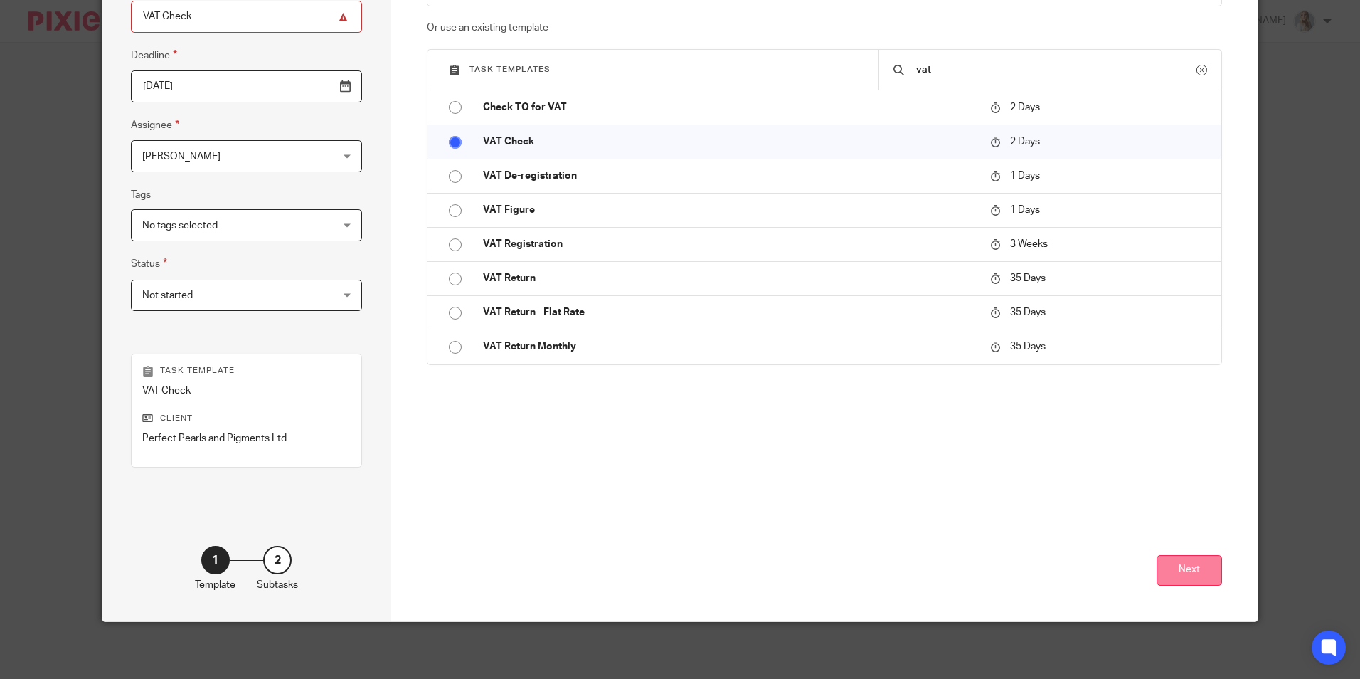
click at [1185, 563] on button "Next" at bounding box center [1189, 570] width 65 height 31
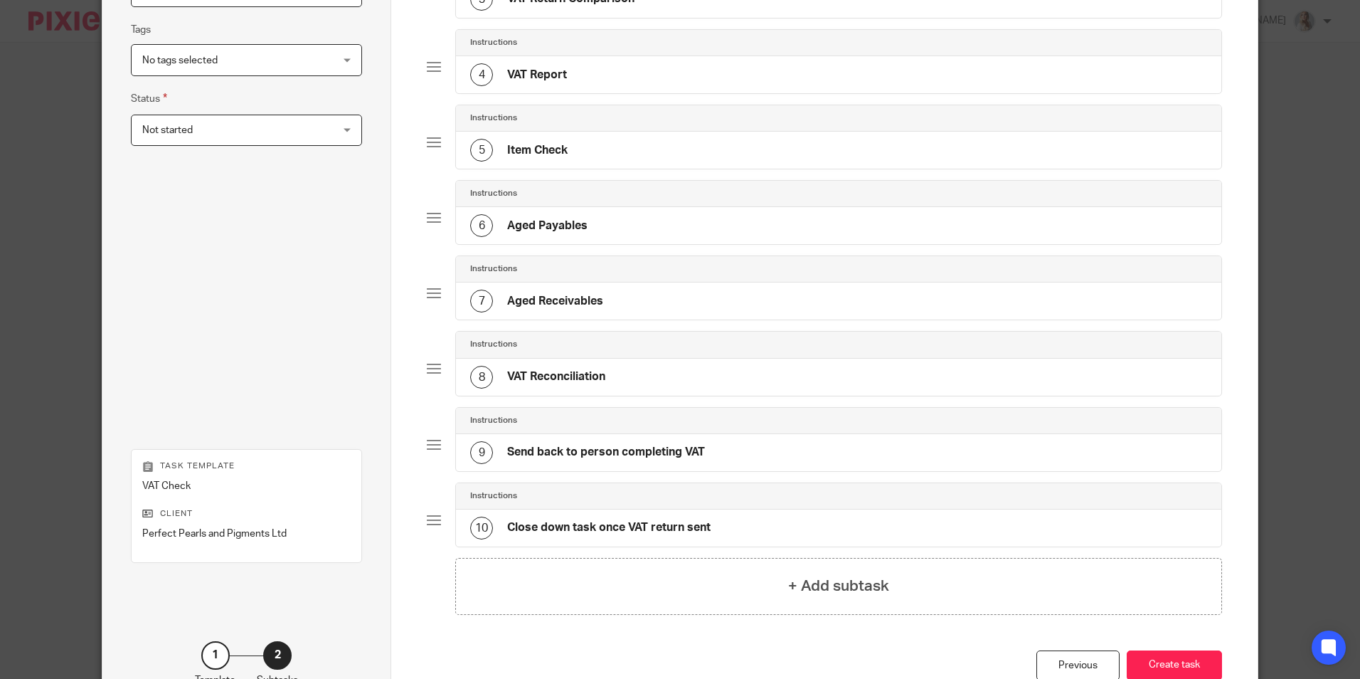
scroll to position [422, 0]
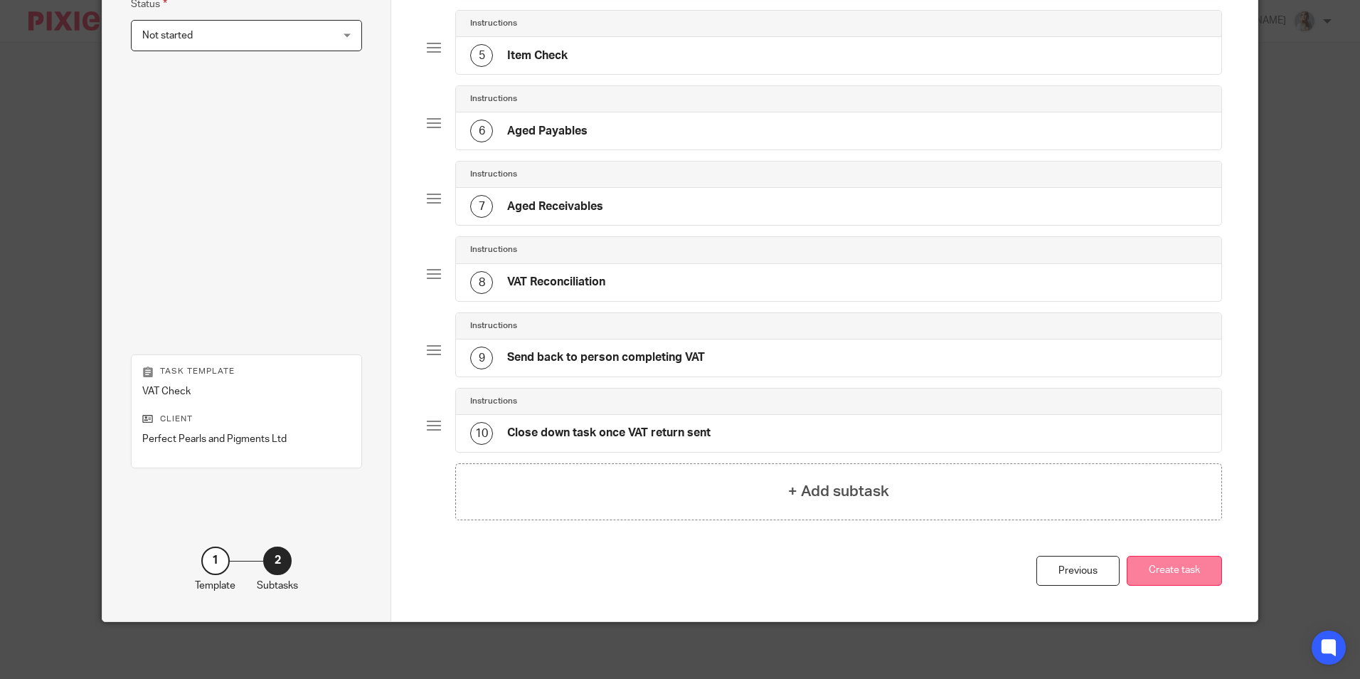
click at [1187, 576] on button "Create task" at bounding box center [1174, 571] width 95 height 31
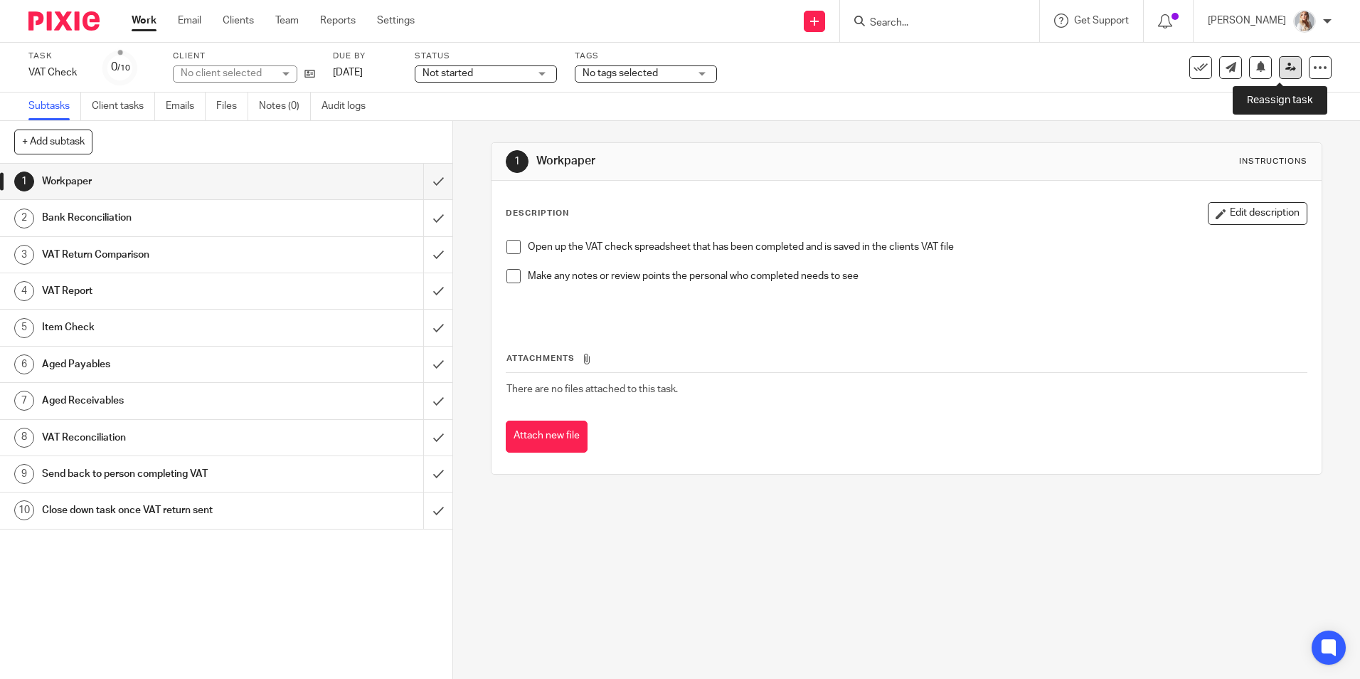
click at [1279, 78] on link at bounding box center [1290, 67] width 23 height 23
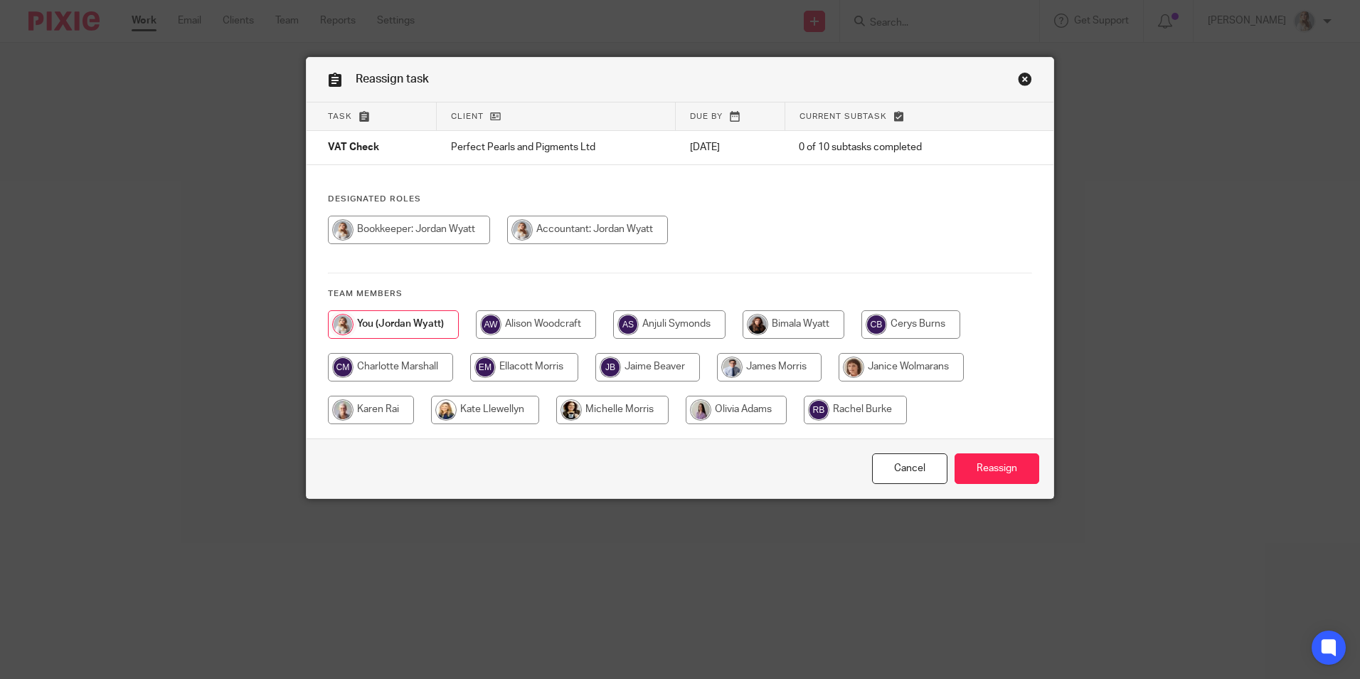
click at [700, 400] on input "radio" at bounding box center [736, 410] width 101 height 28
radio input "true"
click at [1031, 463] on input "Reassign" at bounding box center [997, 468] width 85 height 31
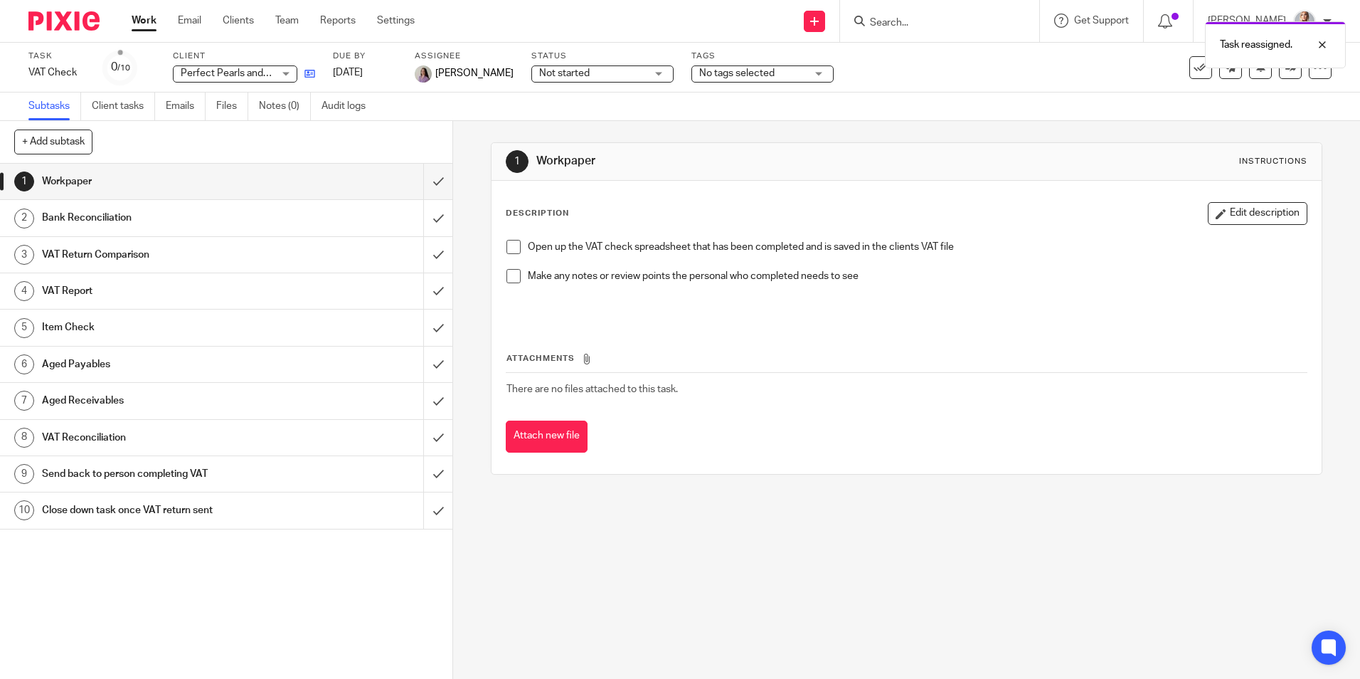
click at [311, 73] on icon at bounding box center [310, 73] width 11 height 11
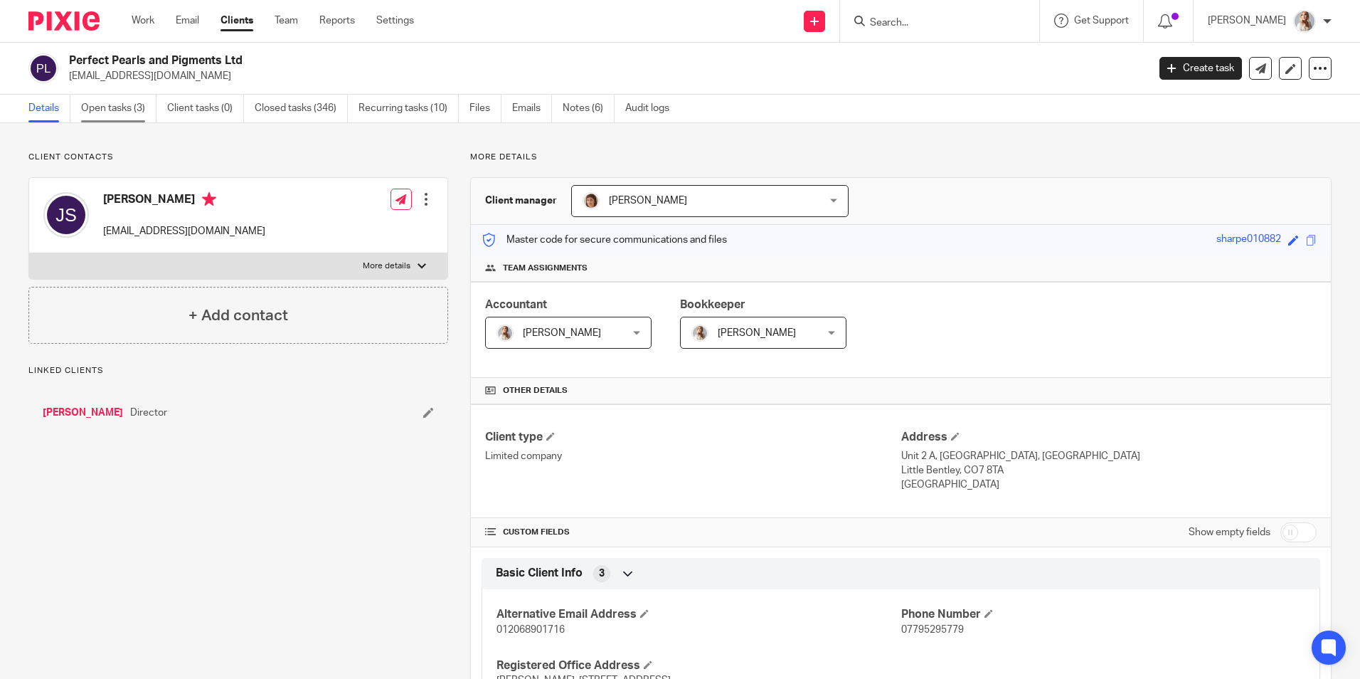
click at [144, 103] on link "Open tasks (3)" at bounding box center [118, 109] width 75 height 28
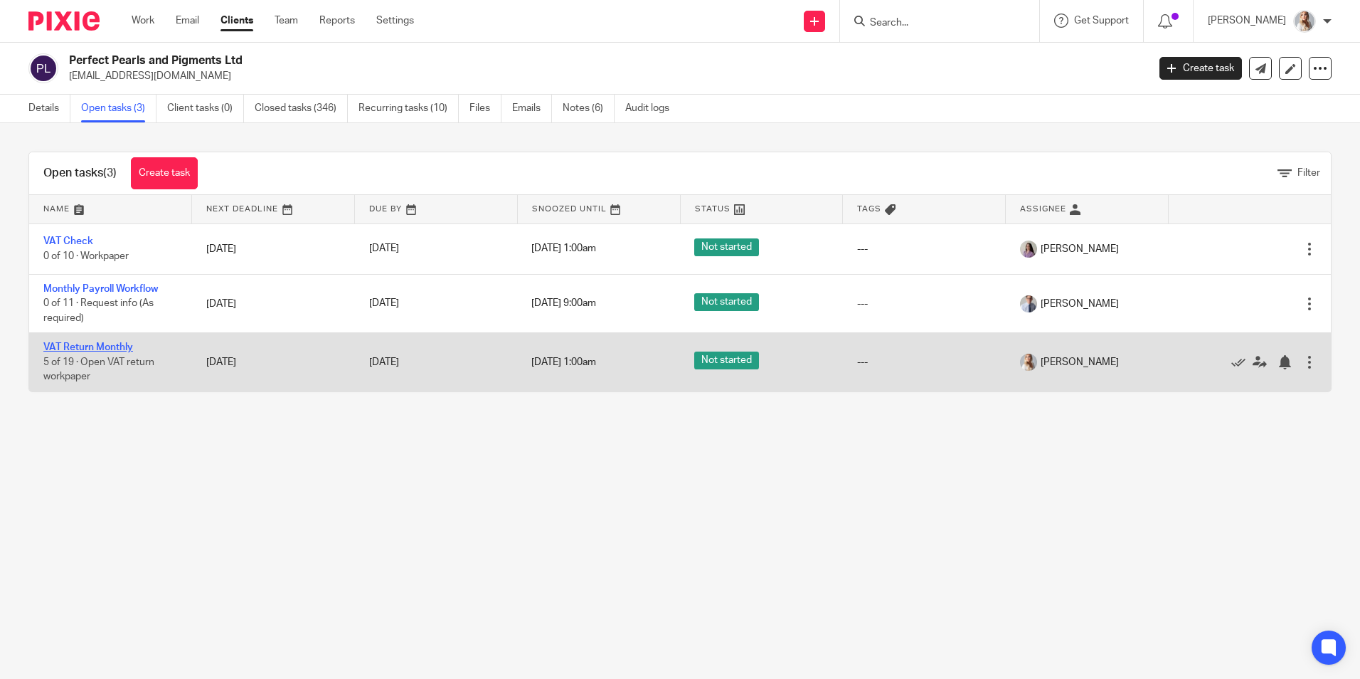
click at [70, 344] on link "VAT Return Monthly" at bounding box center [88, 347] width 90 height 10
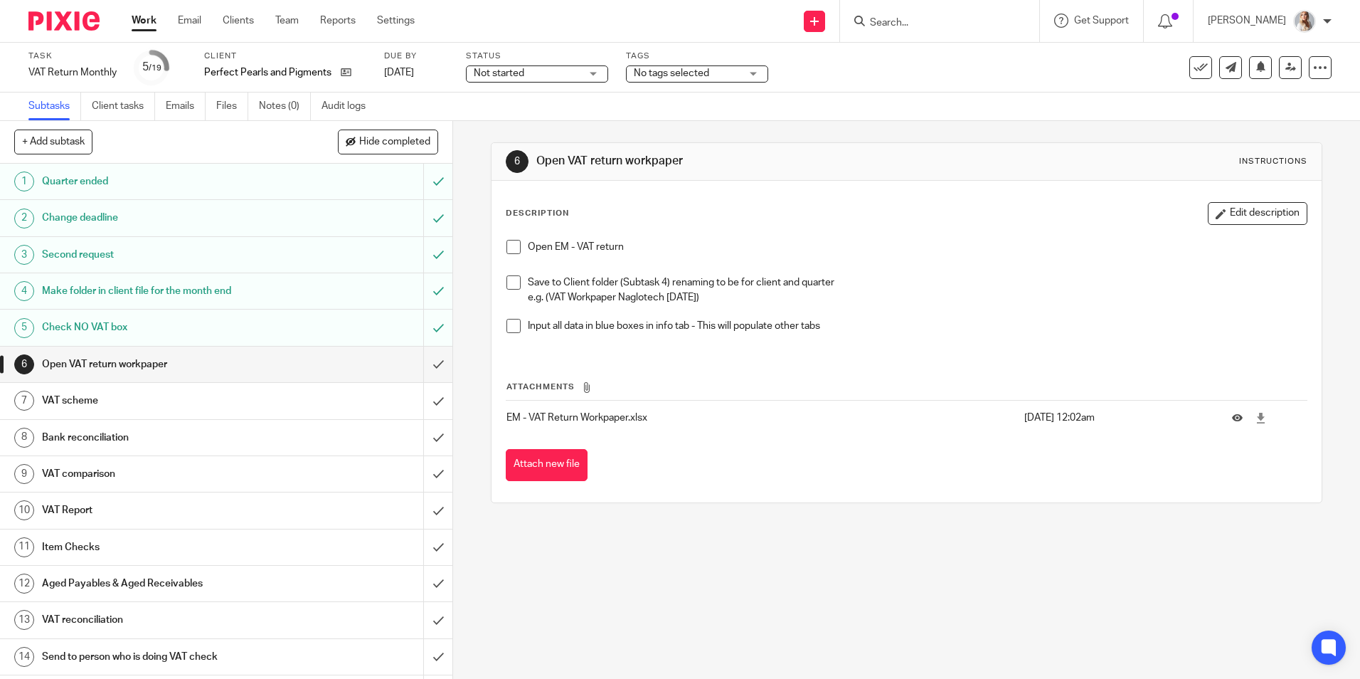
click at [646, 85] on div "Task VAT Return Monthly Save VAT Return Monthly 5 /19 Client Perfect Pearls and…" at bounding box center [680, 68] width 1360 height 50
click at [650, 70] on span "No tags selected" at bounding box center [671, 73] width 75 height 10
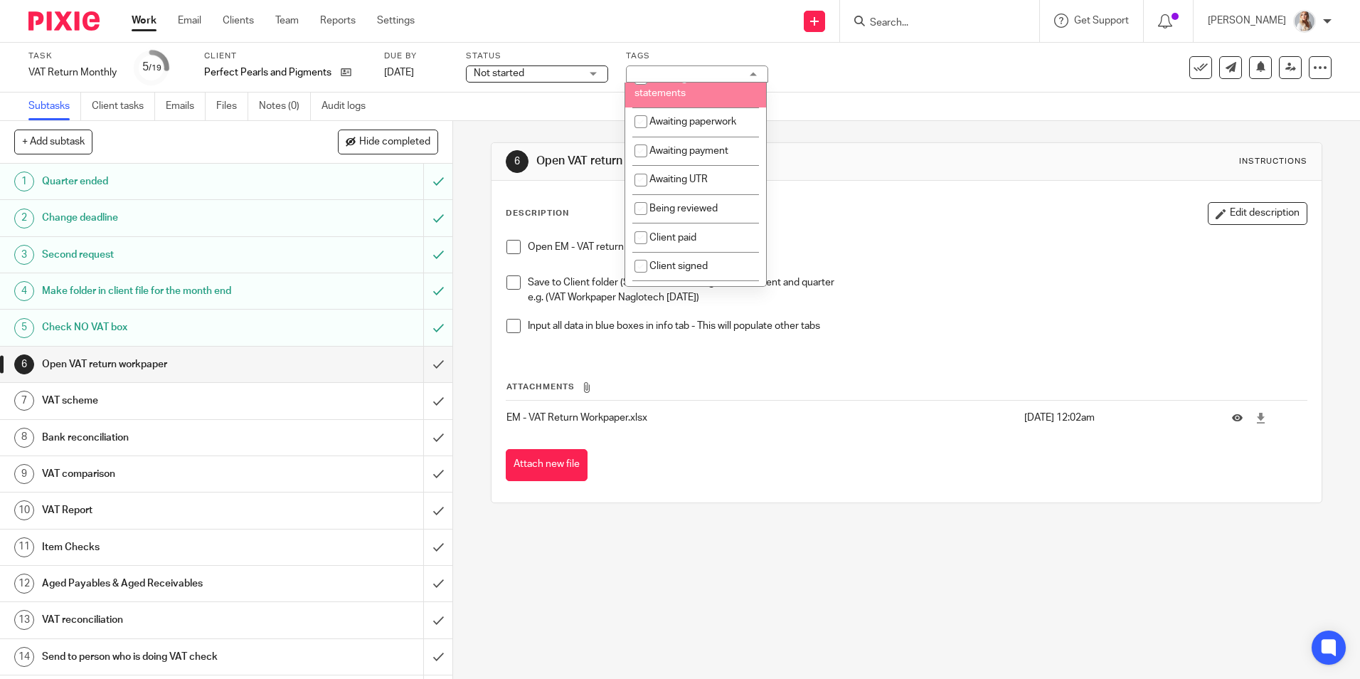
scroll to position [285, 0]
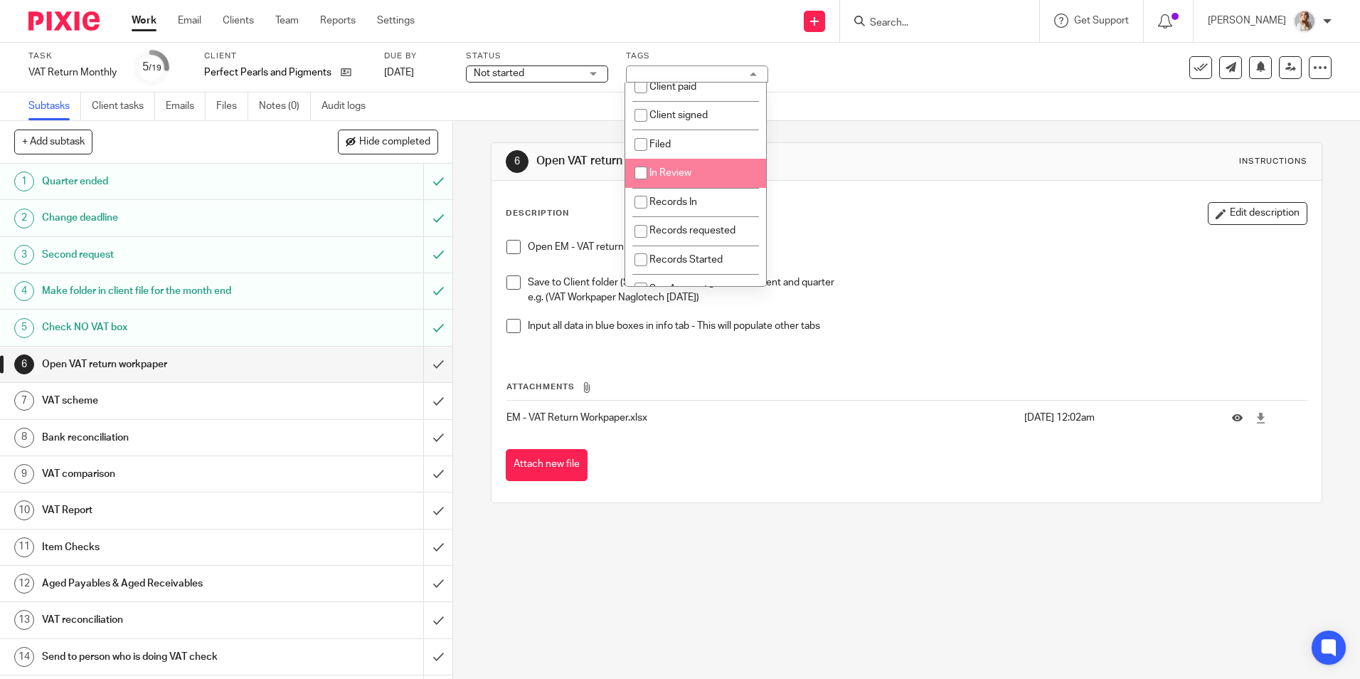
click at [662, 188] on li "In Review" at bounding box center [695, 173] width 141 height 29
checkbox input "true"
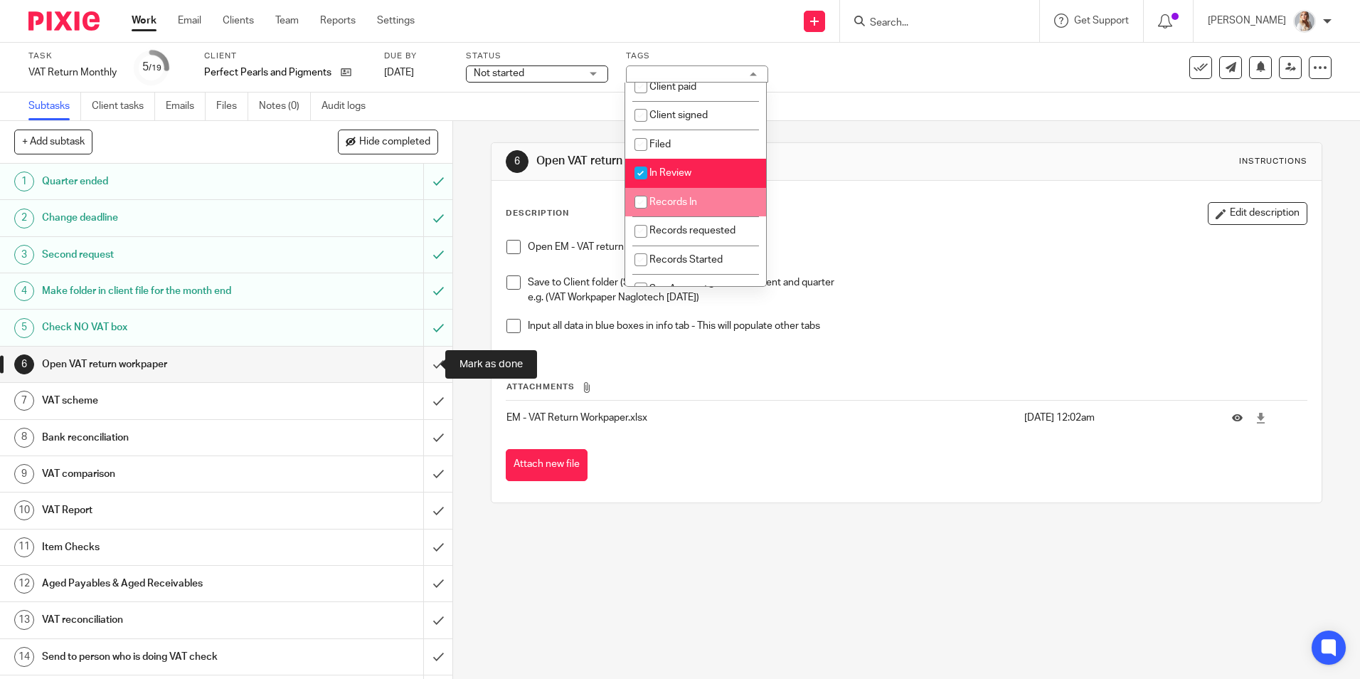
click at [424, 364] on input "submit" at bounding box center [226, 364] width 453 height 36
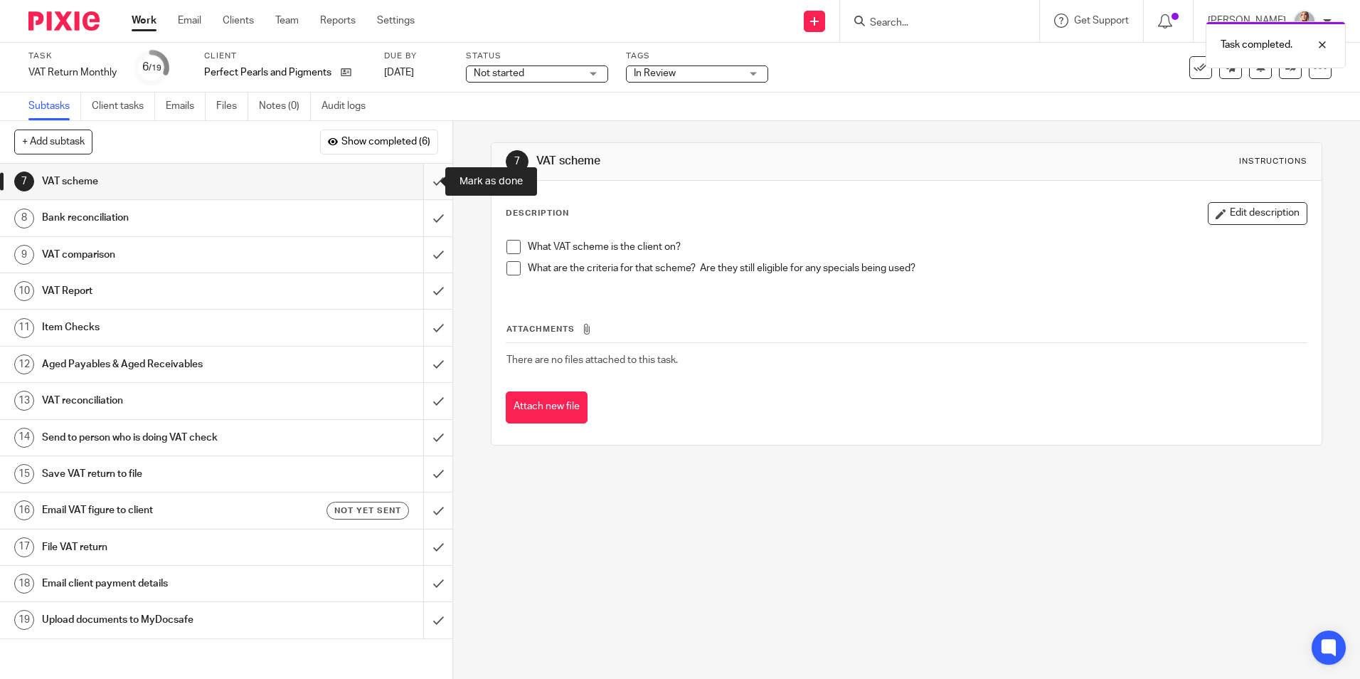
click at [421, 184] on input "submit" at bounding box center [226, 182] width 453 height 36
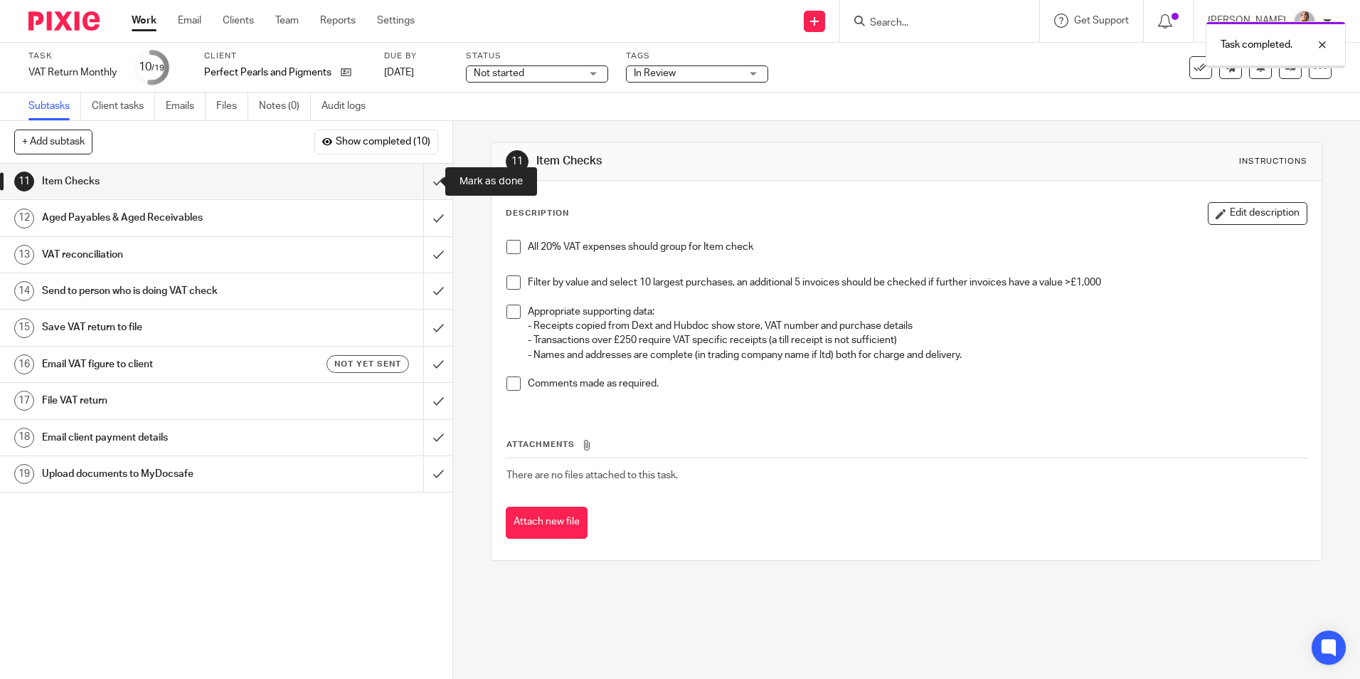
click at [421, 183] on input "submit" at bounding box center [226, 182] width 453 height 36
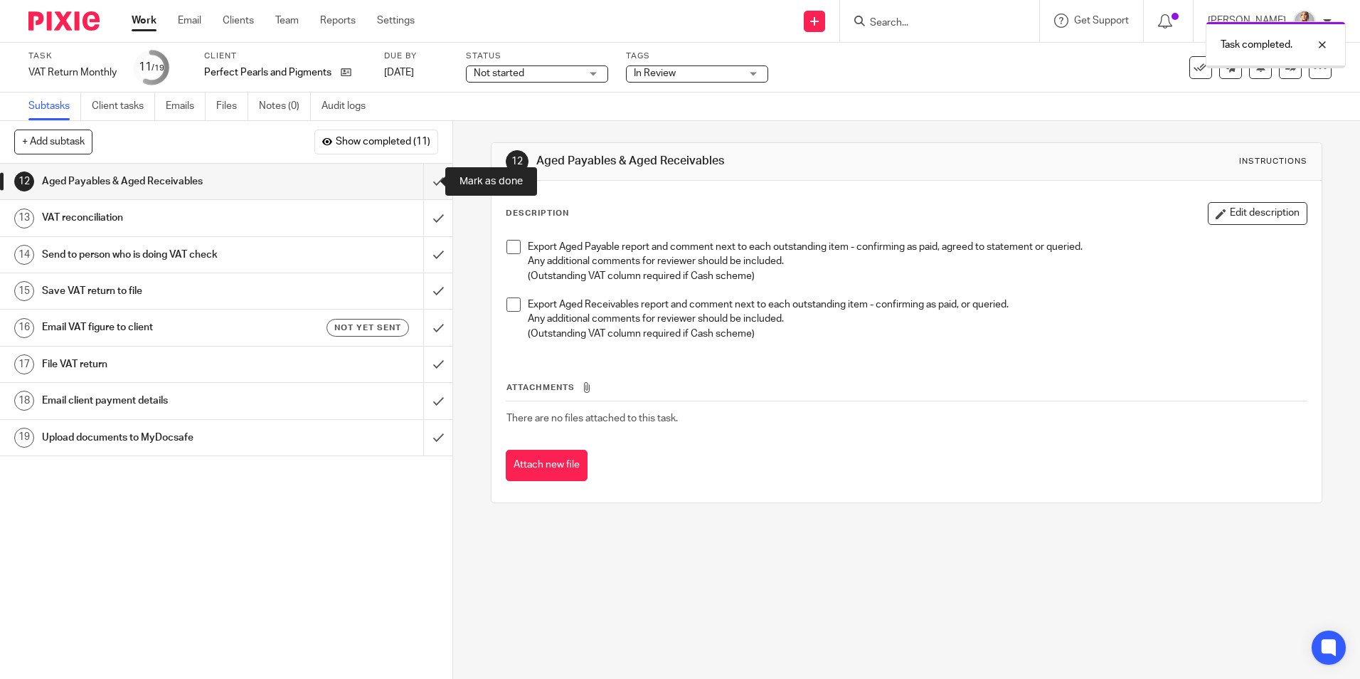
click at [421, 183] on input "submit" at bounding box center [226, 182] width 453 height 36
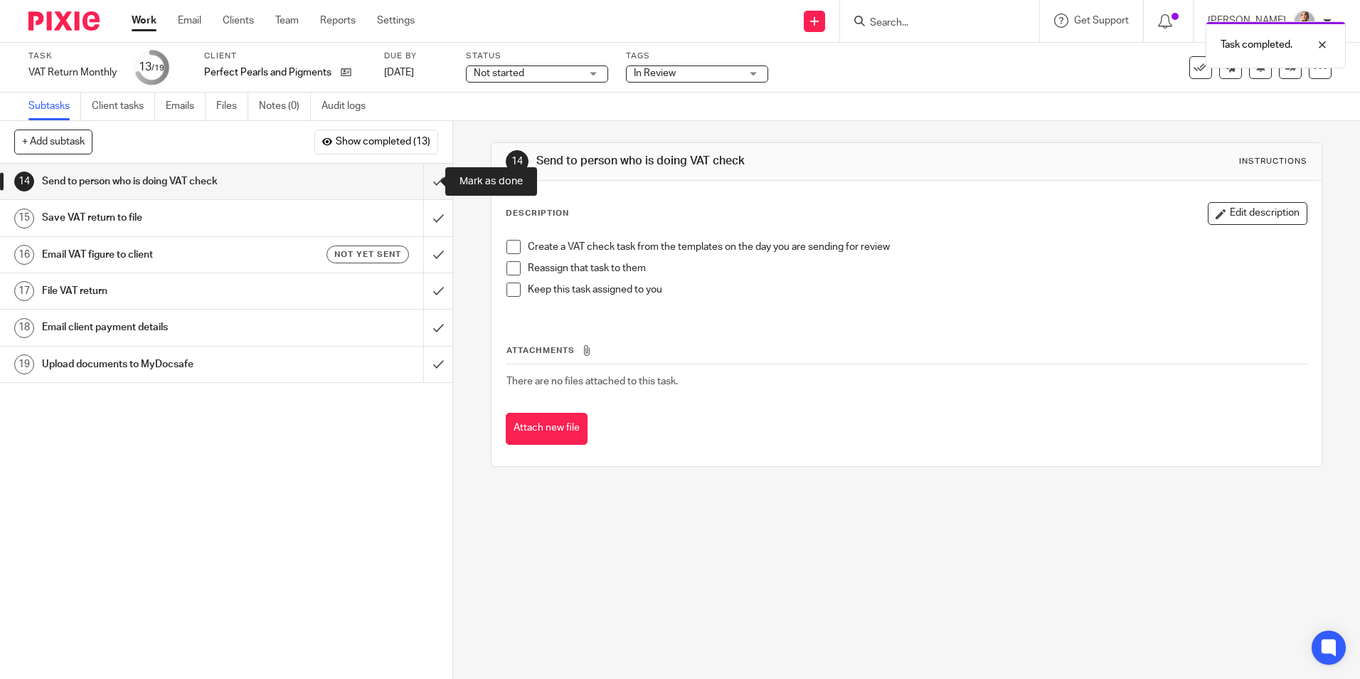
click at [421, 183] on input "submit" at bounding box center [226, 182] width 453 height 36
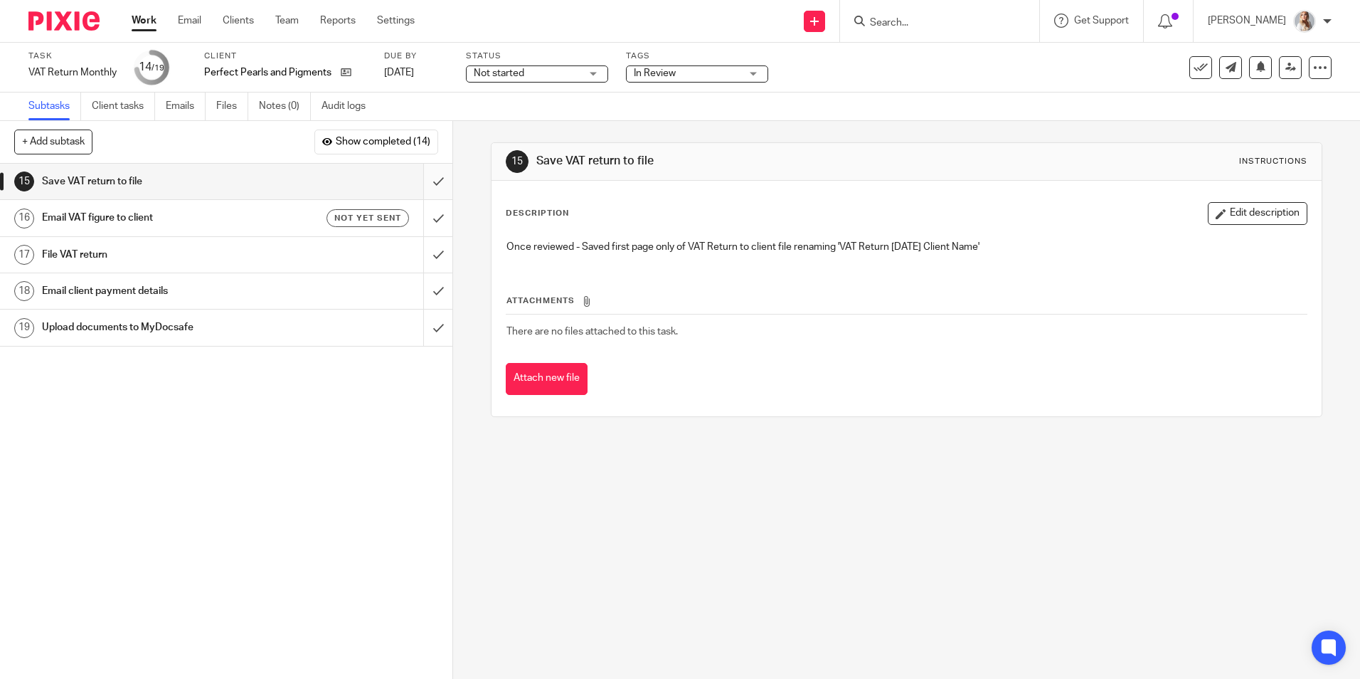
click at [421, 186] on input "submit" at bounding box center [226, 182] width 453 height 36
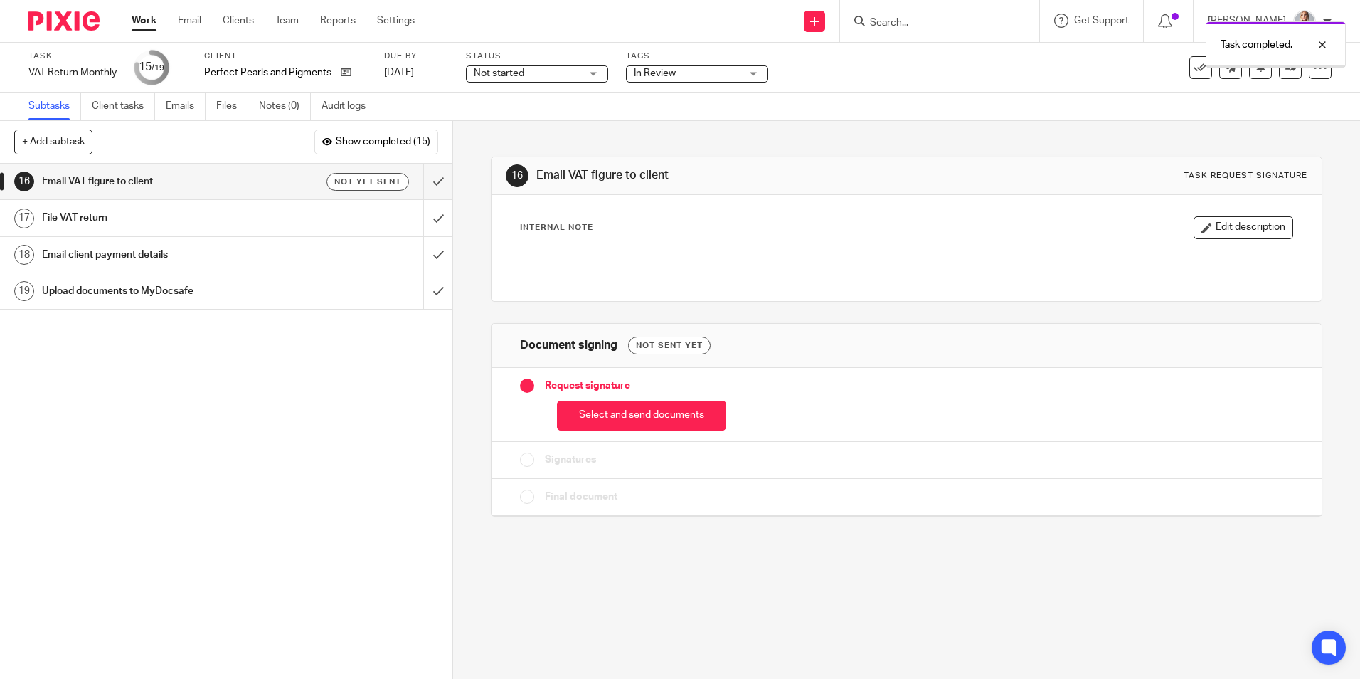
click at [144, 19] on link "Work" at bounding box center [144, 21] width 25 height 14
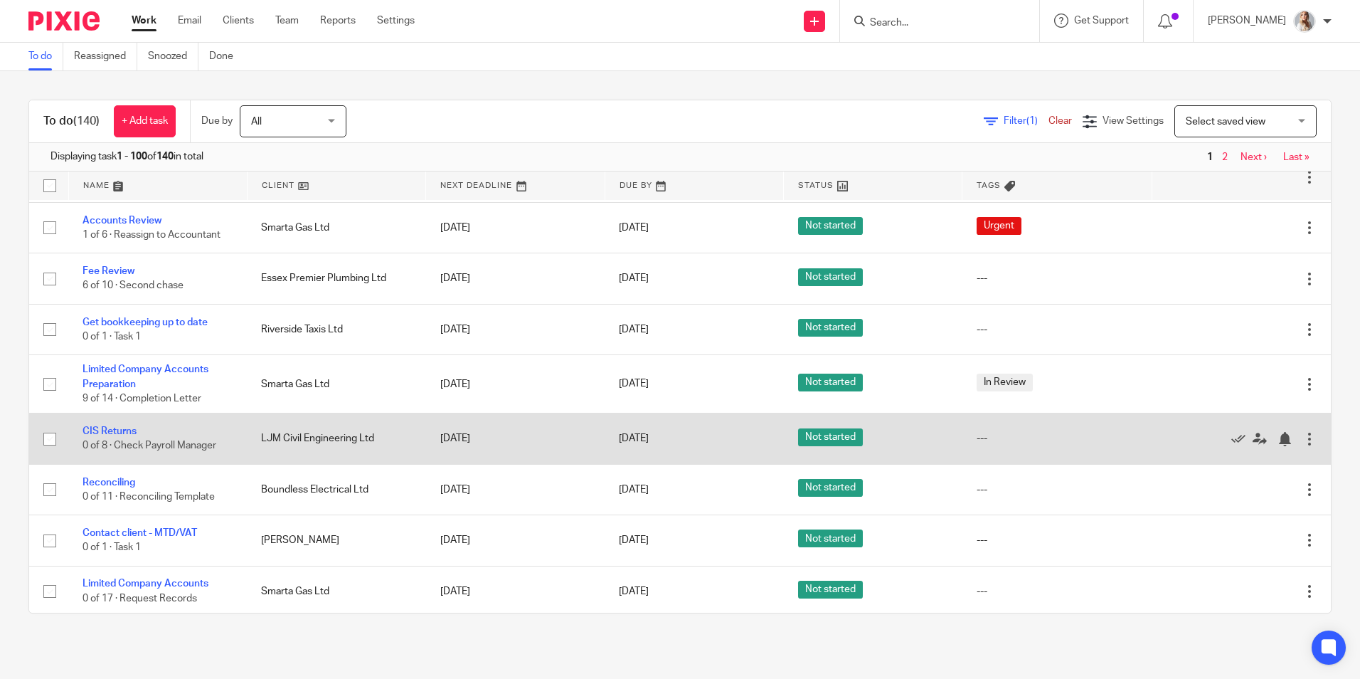
scroll to position [142, 0]
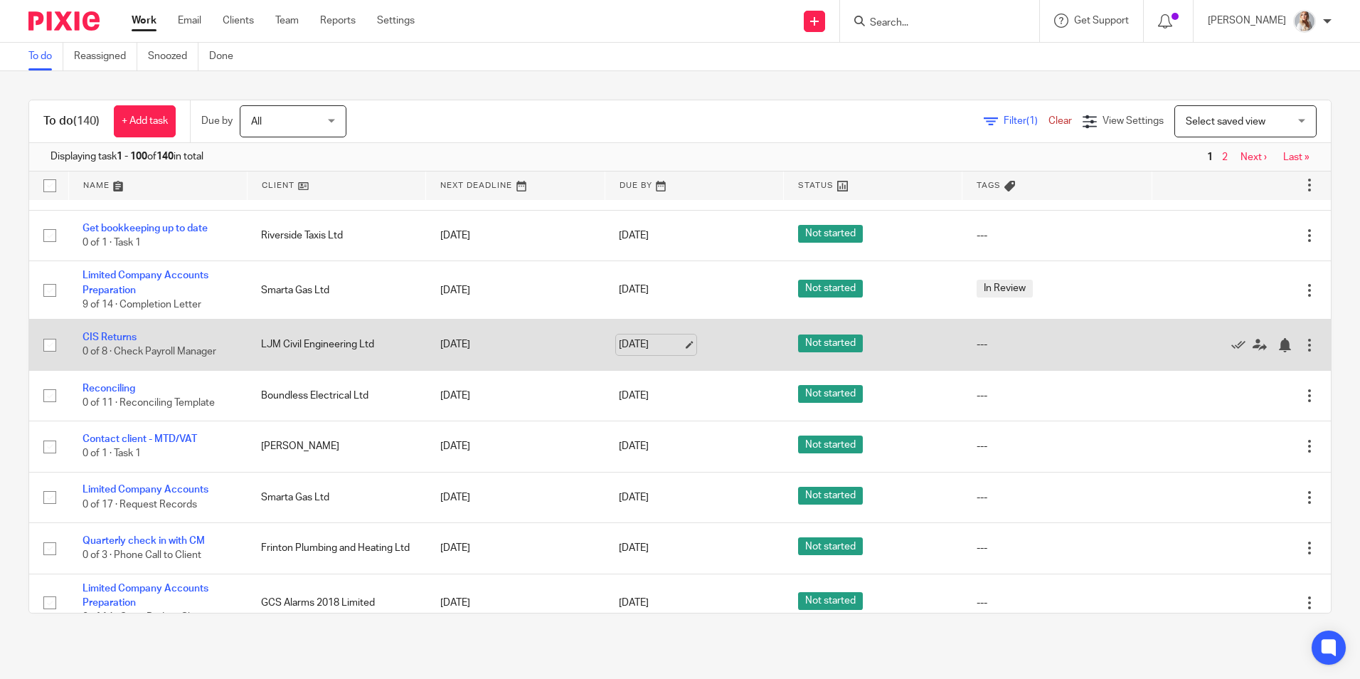
click at [619, 342] on link "[DATE]" at bounding box center [651, 344] width 64 height 15
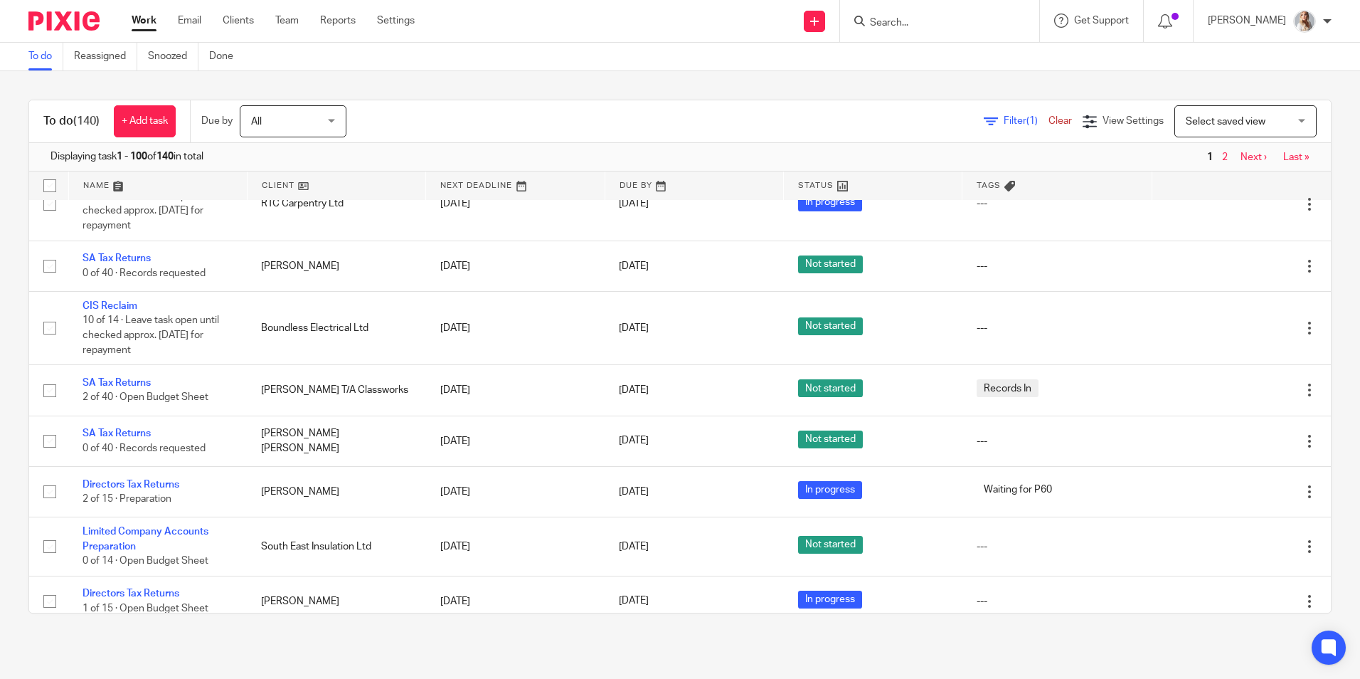
scroll to position [1423, 0]
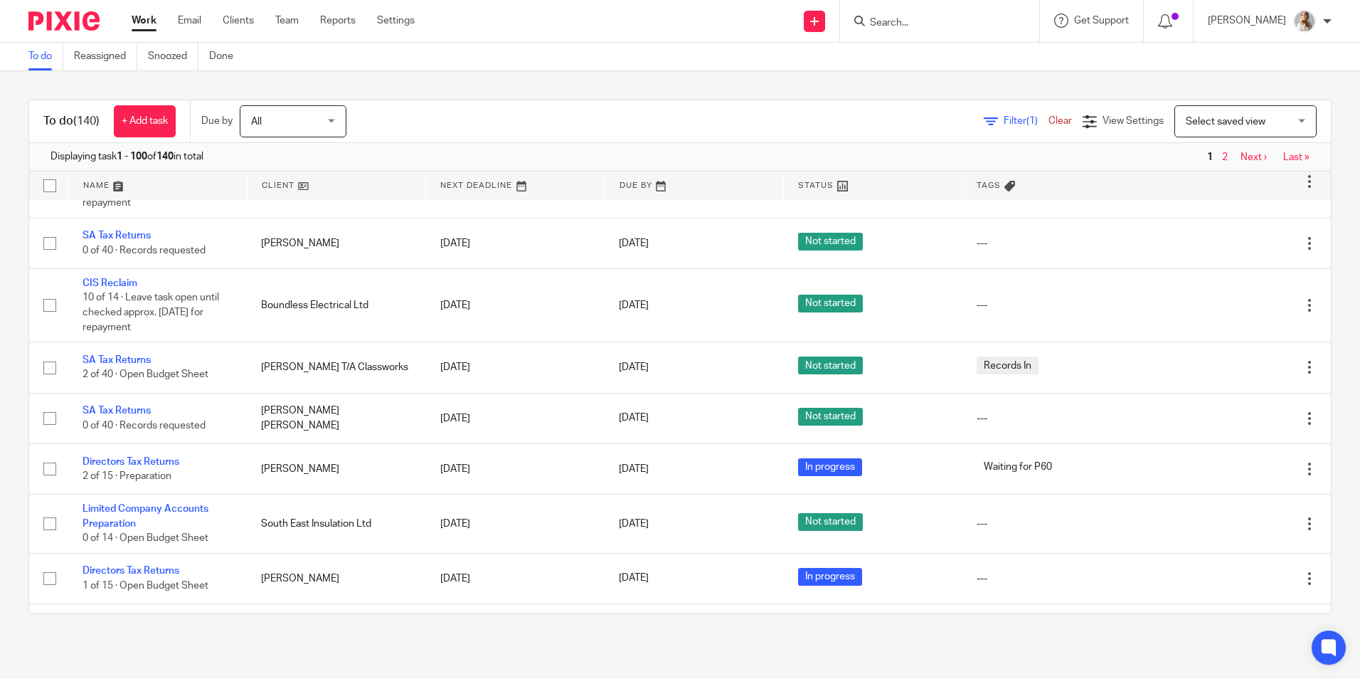
click at [909, 26] on input "Search" at bounding box center [933, 23] width 128 height 13
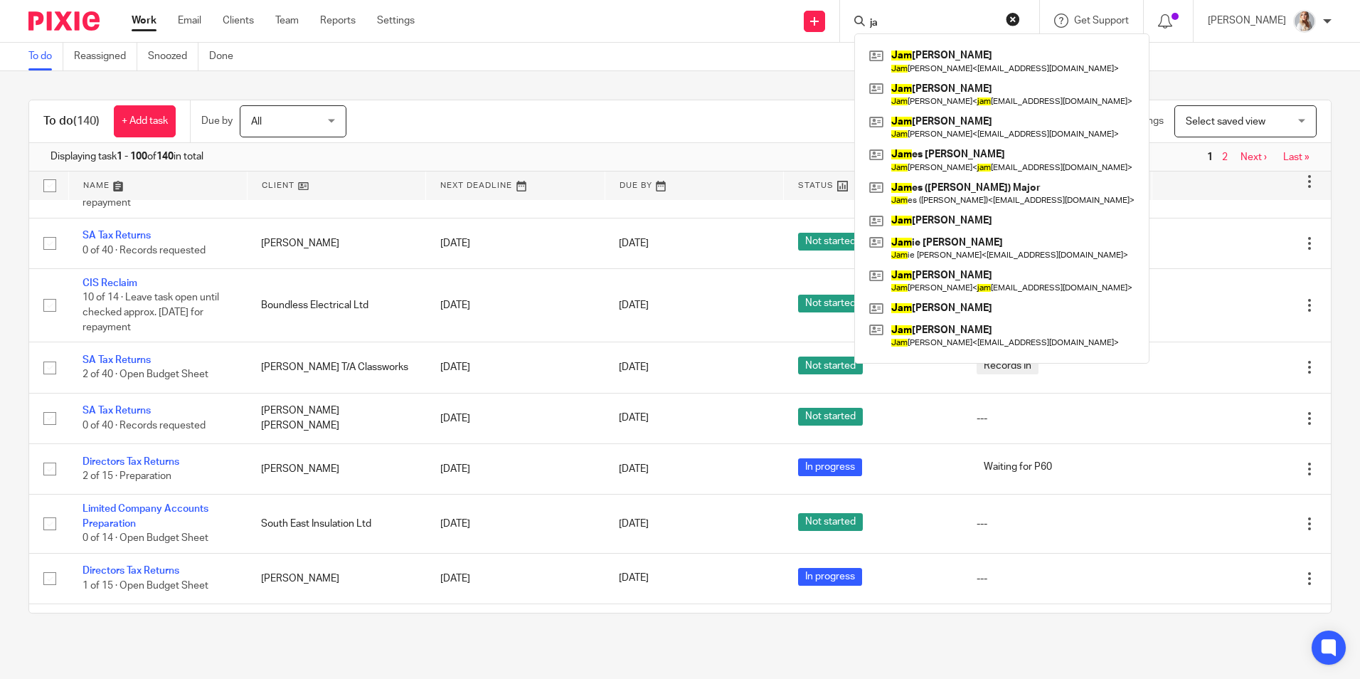
type input "j"
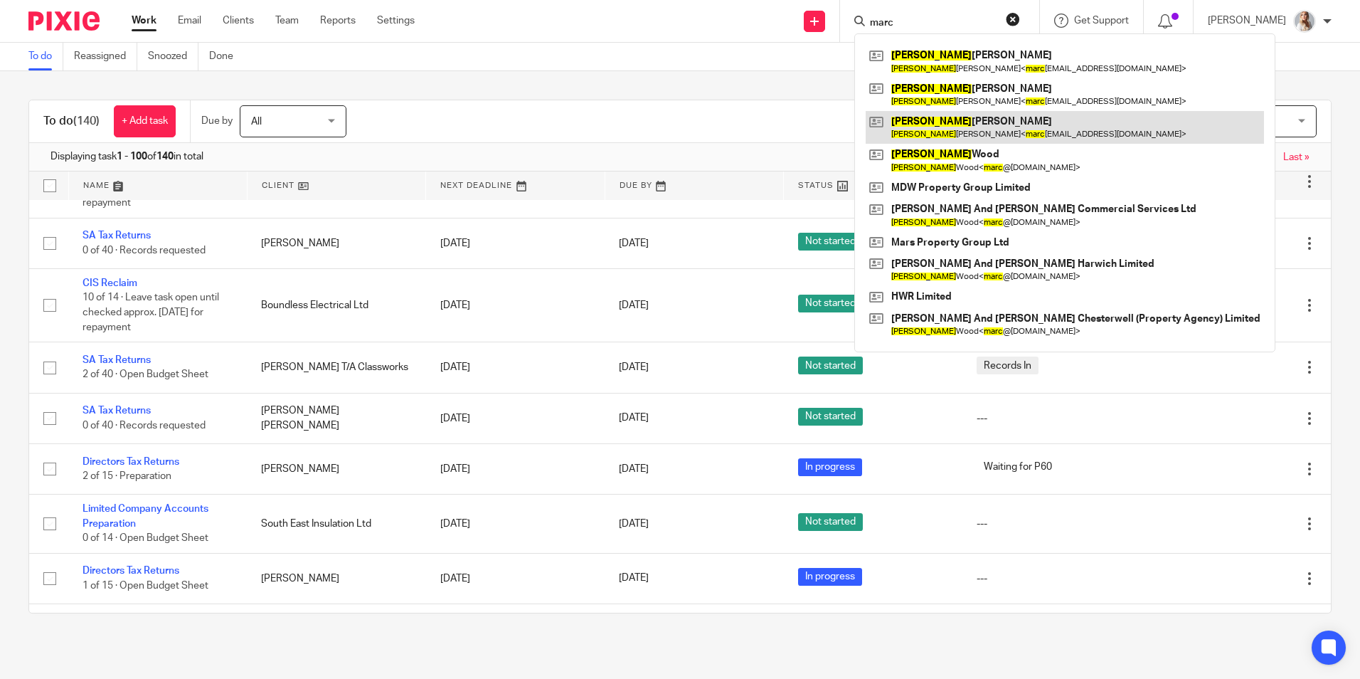
type input "marc"
click at [944, 120] on link at bounding box center [1065, 127] width 398 height 33
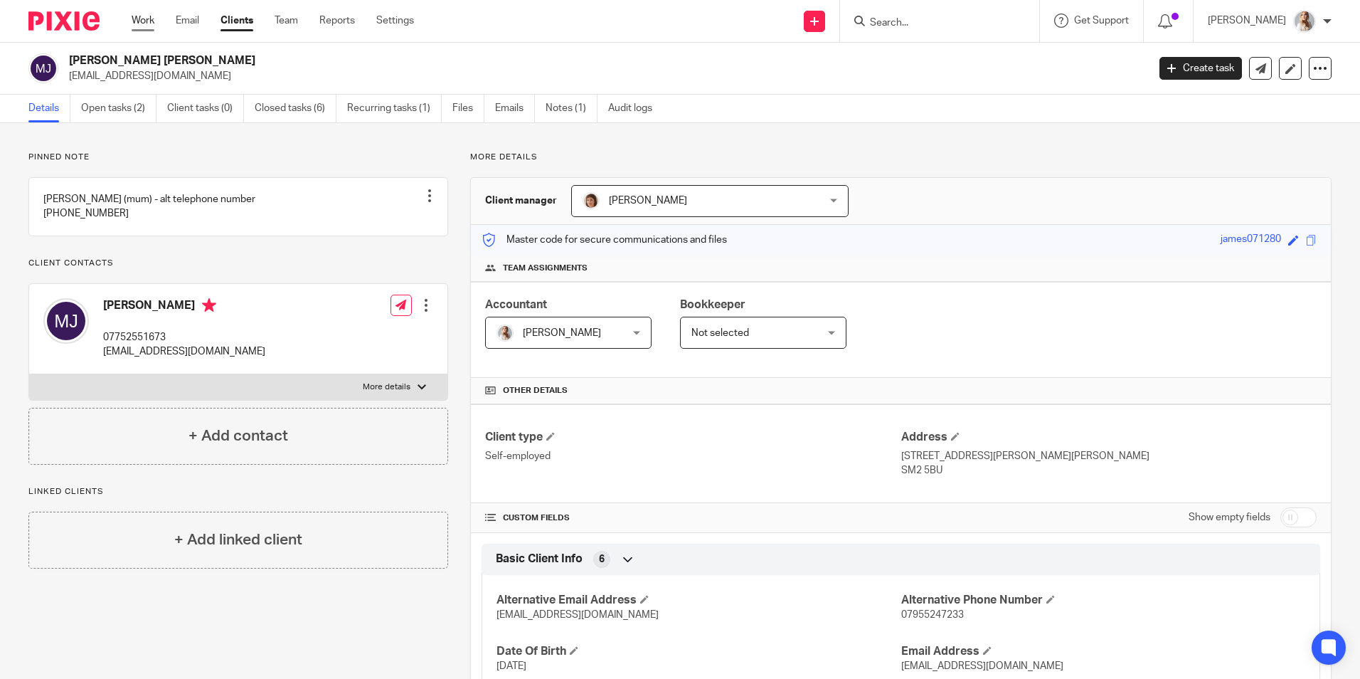
click at [149, 21] on link "Work" at bounding box center [143, 21] width 23 height 14
